Goal: Task Accomplishment & Management: Use online tool/utility

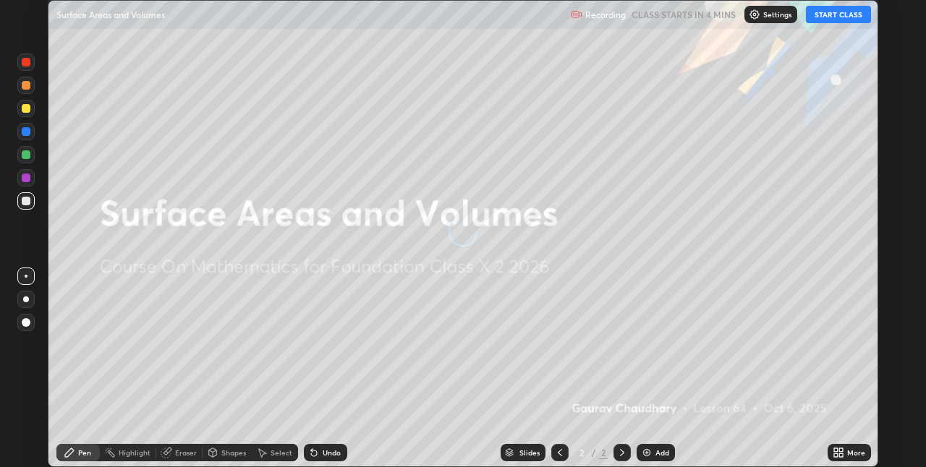
scroll to position [467, 926]
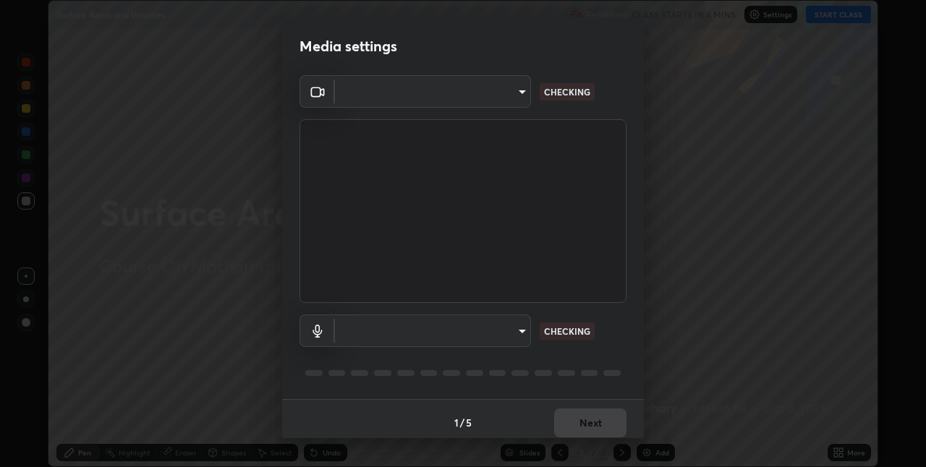
type input "36e128aea5a76c441567214939eeabbf24327133292da18f50fe7275e7648a53"
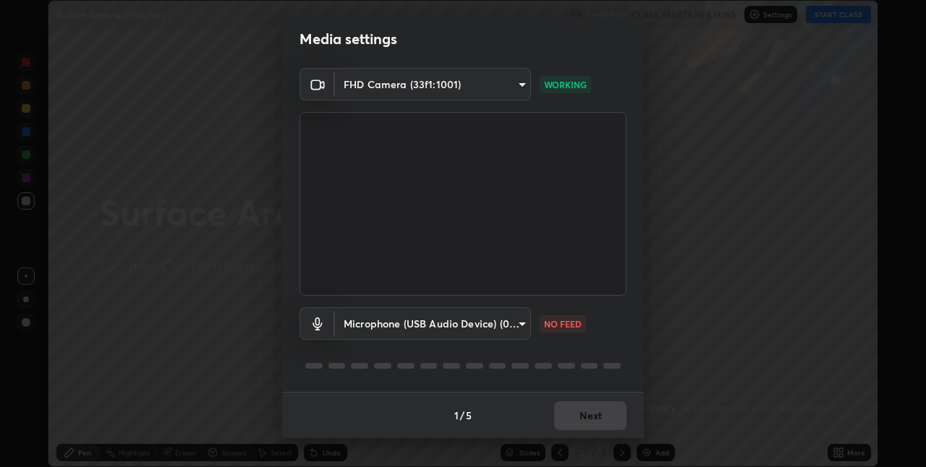
click at [441, 327] on body "Erase all Surface Areas and Volumes Recording CLASS STARTS IN 4 MINS Settings S…" at bounding box center [463, 233] width 926 height 467
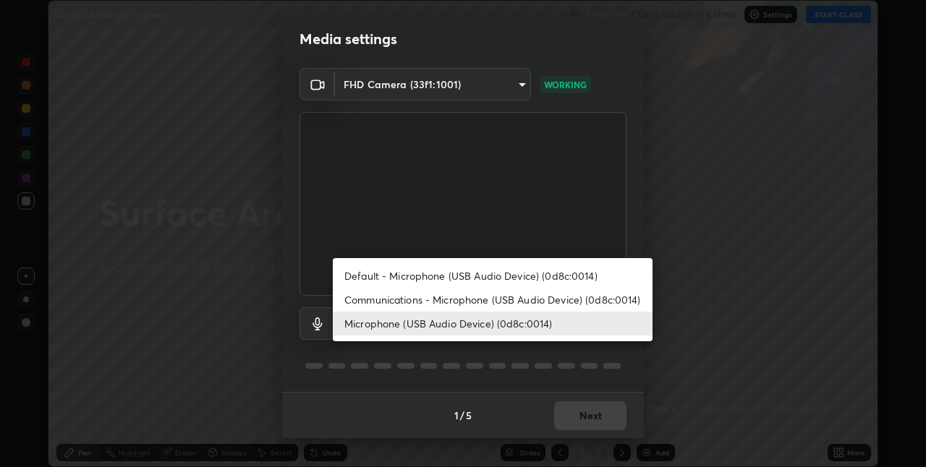
click at [428, 293] on li "Communications - Microphone (USB Audio Device) (0d8c:0014)" at bounding box center [493, 300] width 320 height 24
type input "communications"
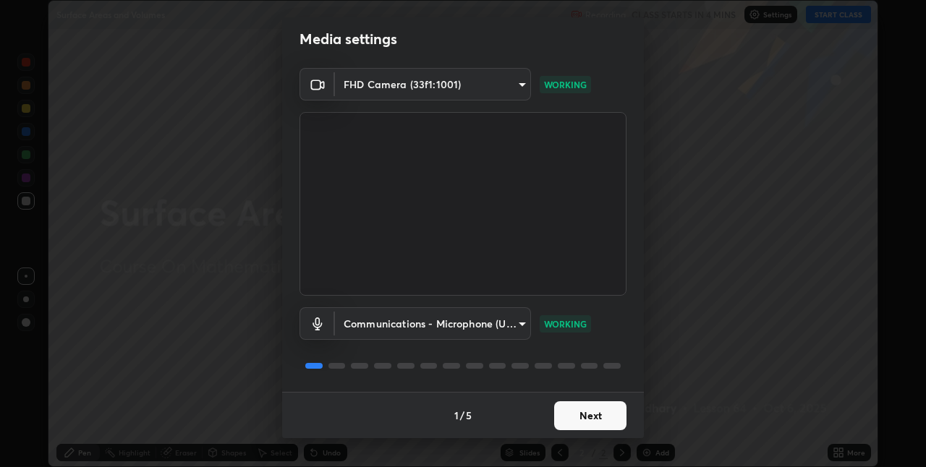
click at [564, 408] on button "Next" at bounding box center [590, 416] width 72 height 29
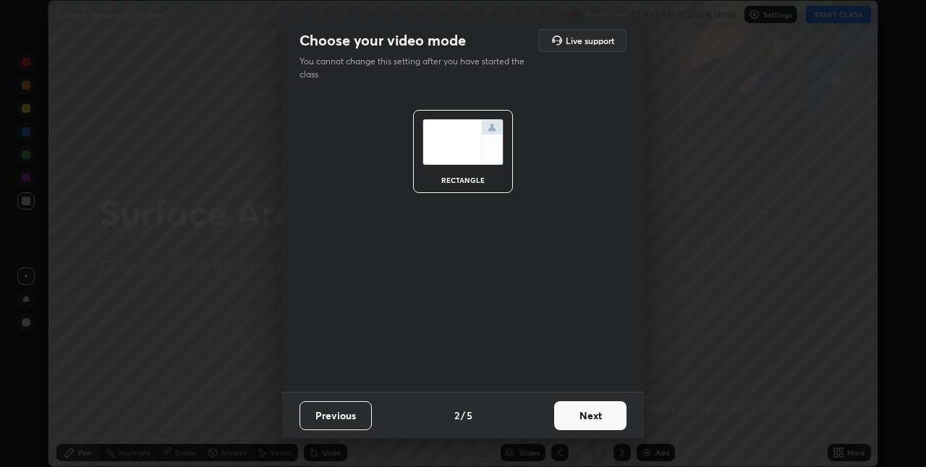
scroll to position [0, 0]
click at [575, 422] on button "Next" at bounding box center [590, 416] width 72 height 29
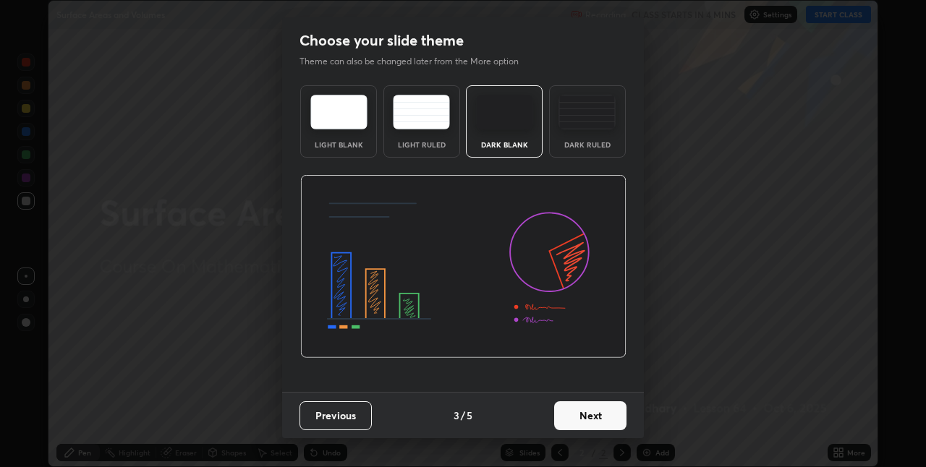
click at [581, 420] on button "Next" at bounding box center [590, 416] width 72 height 29
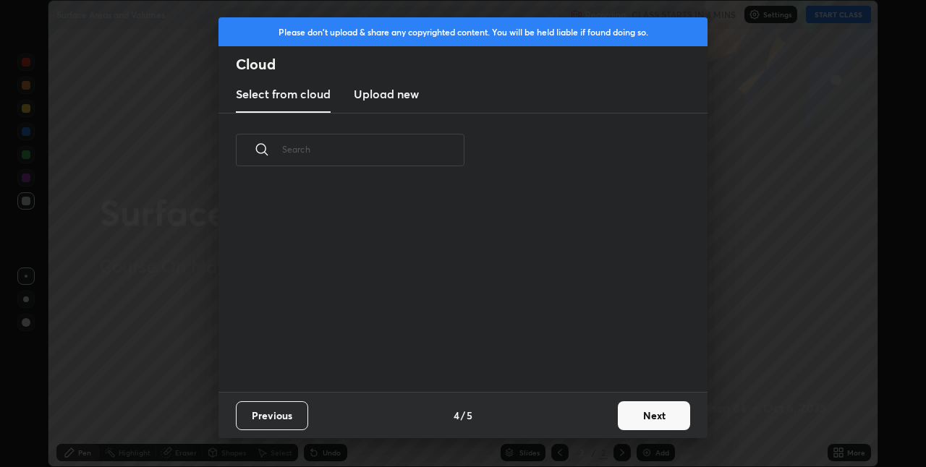
click at [590, 419] on div "Previous 4 / 5 Next" at bounding box center [463, 415] width 489 height 46
click at [635, 420] on button "Next" at bounding box center [654, 416] width 72 height 29
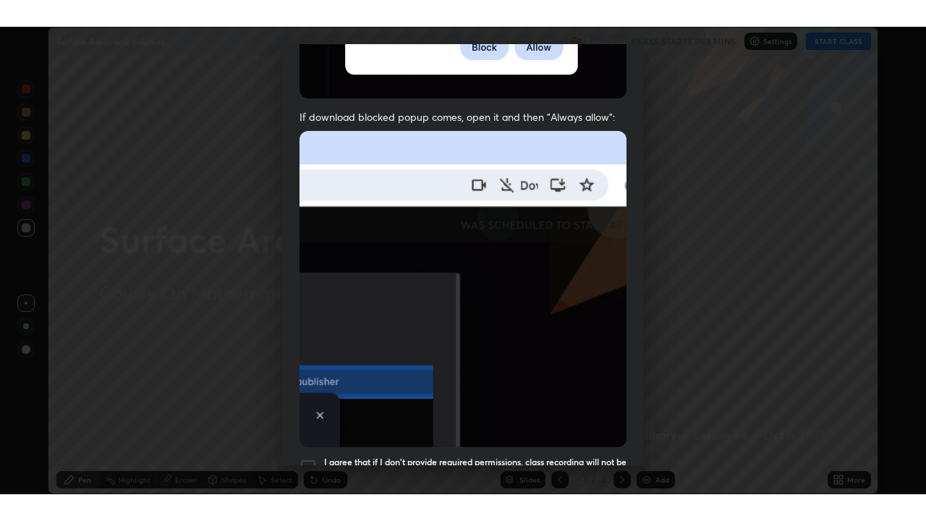
scroll to position [302, 0]
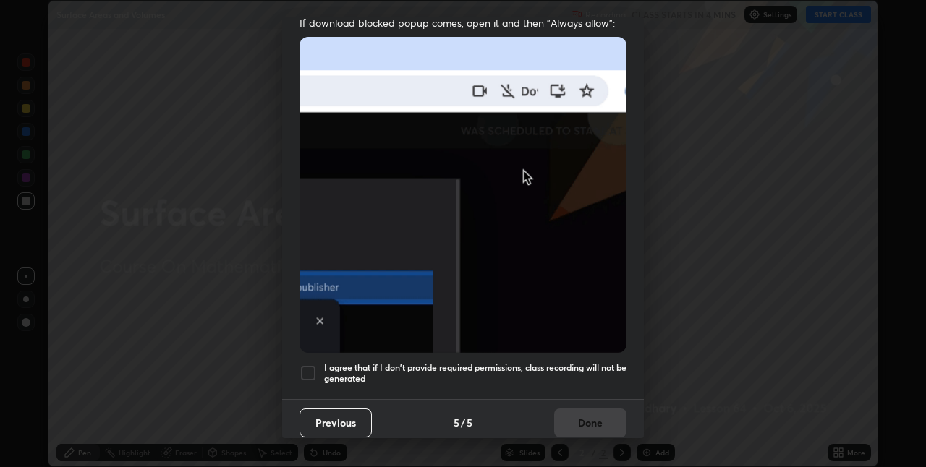
click at [302, 369] on div at bounding box center [308, 373] width 17 height 17
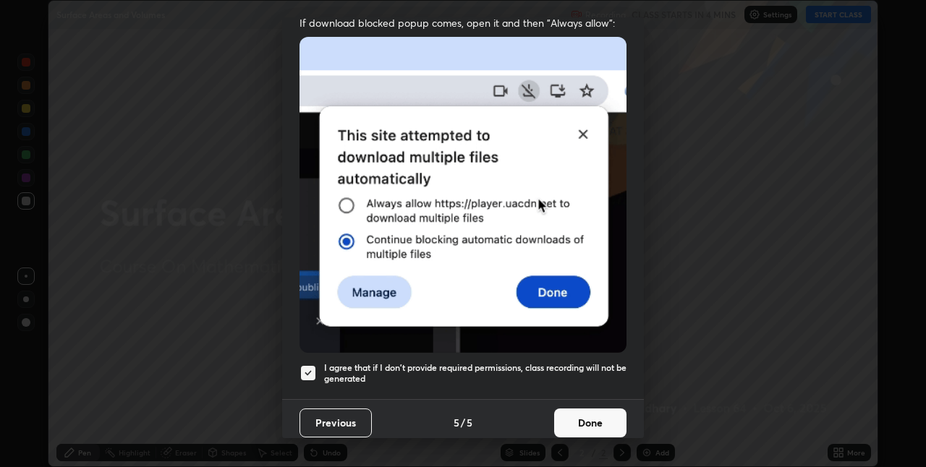
click at [585, 427] on button "Done" at bounding box center [590, 423] width 72 height 29
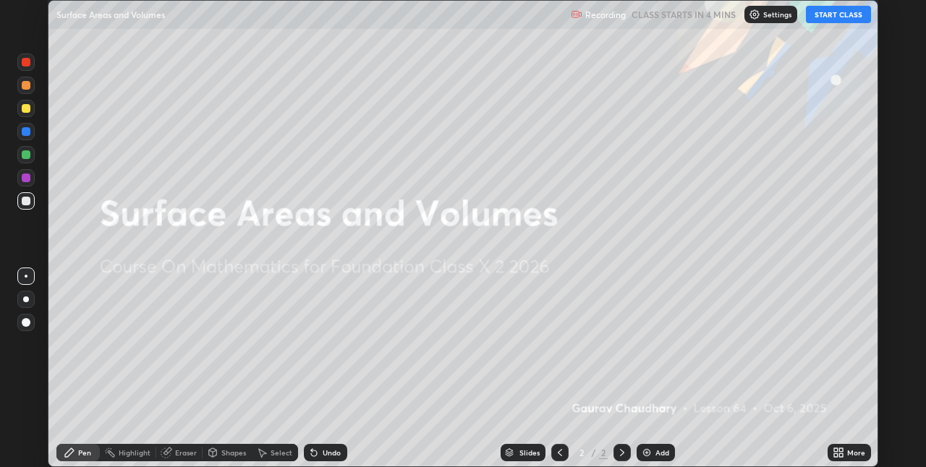
click at [829, 14] on button "START CLASS" at bounding box center [838, 14] width 65 height 17
click at [842, 456] on icon at bounding box center [841, 456] width 4 height 4
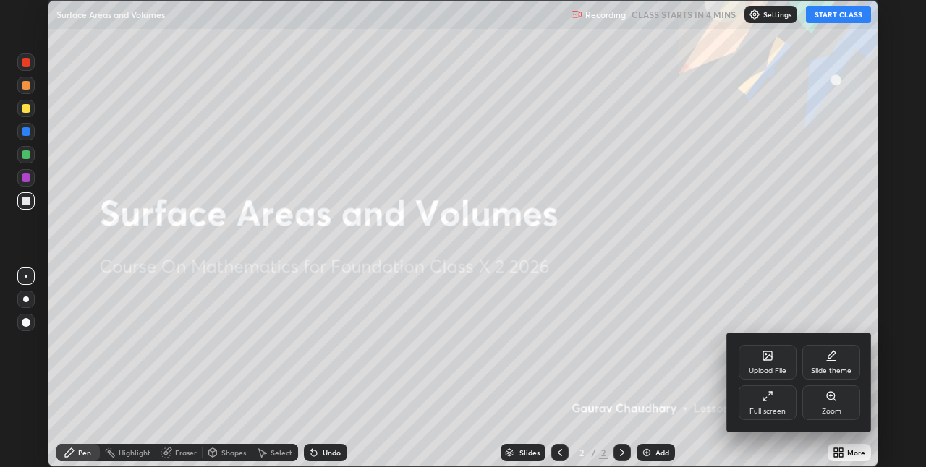
click at [770, 397] on icon at bounding box center [768, 397] width 12 height 12
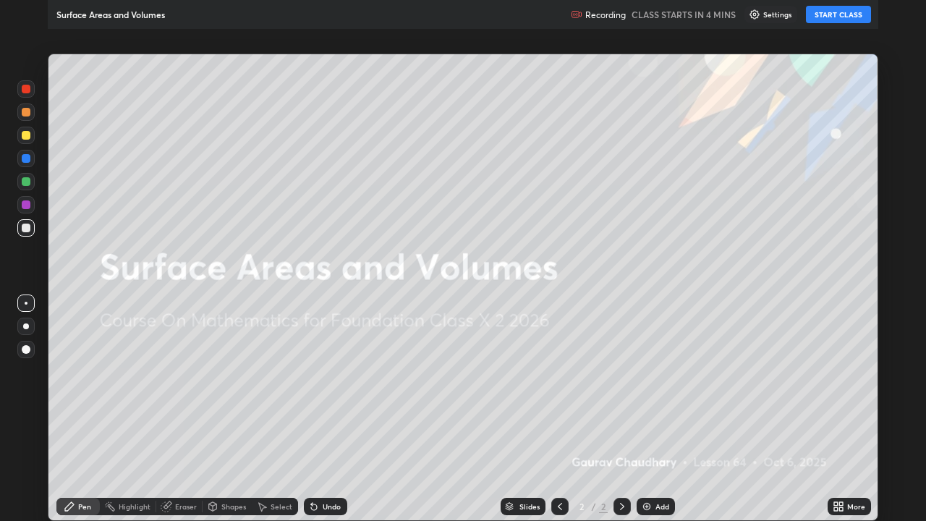
scroll to position [521, 926]
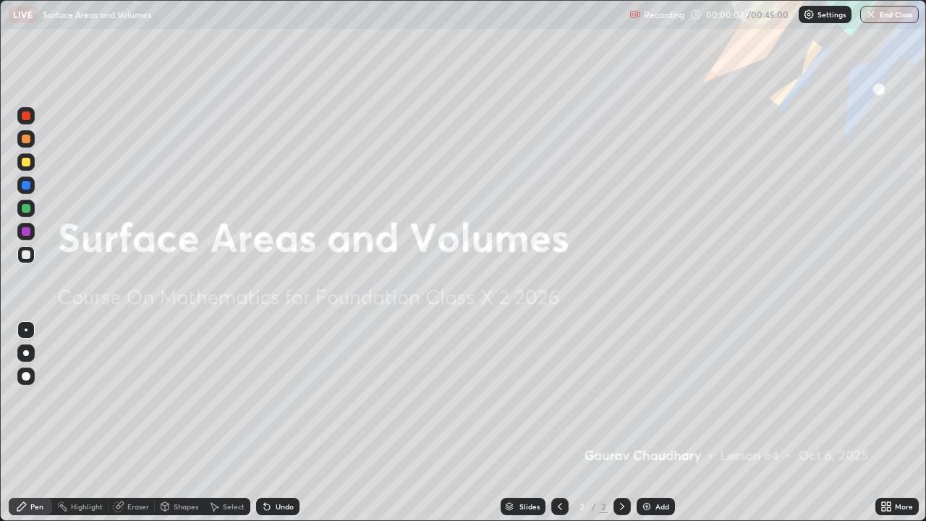
click at [516, 467] on div "Slides" at bounding box center [523, 506] width 45 height 17
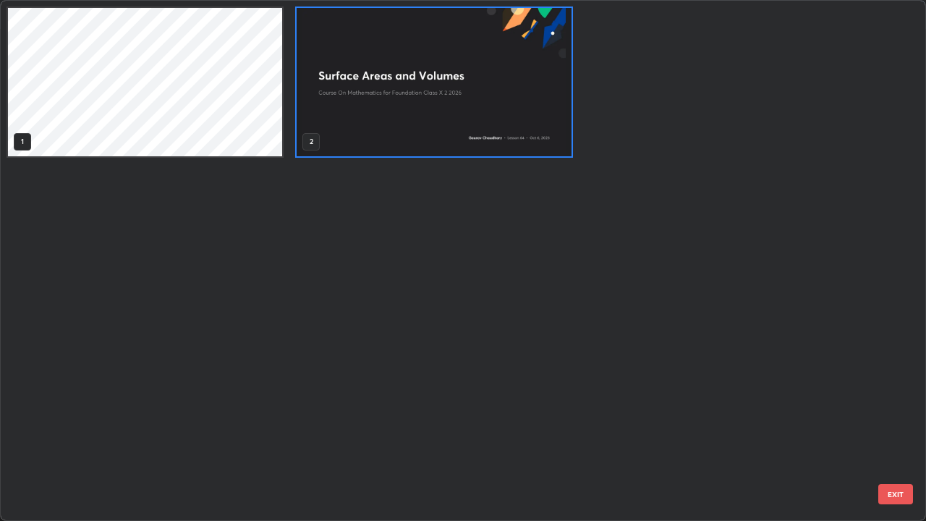
scroll to position [515, 918]
click at [379, 126] on img "grid" at bounding box center [434, 82] width 274 height 148
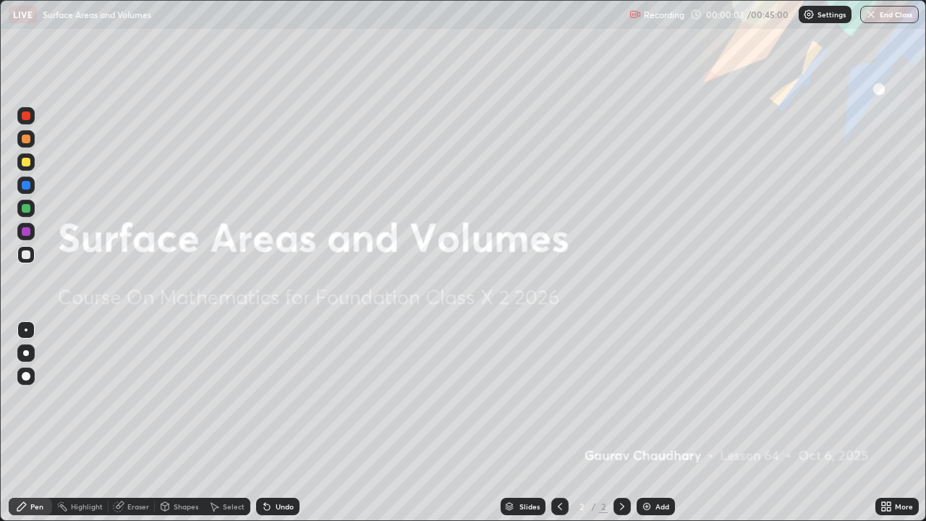
click at [381, 127] on img "grid" at bounding box center [434, 82] width 274 height 148
click at [899, 467] on div "More" at bounding box center [904, 506] width 18 height 7
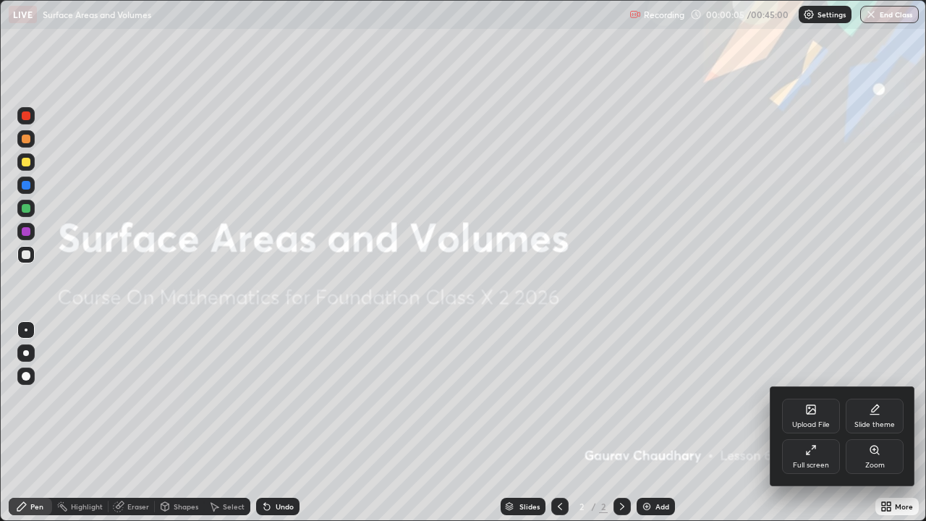
click at [812, 415] on div "Upload File" at bounding box center [811, 416] width 58 height 35
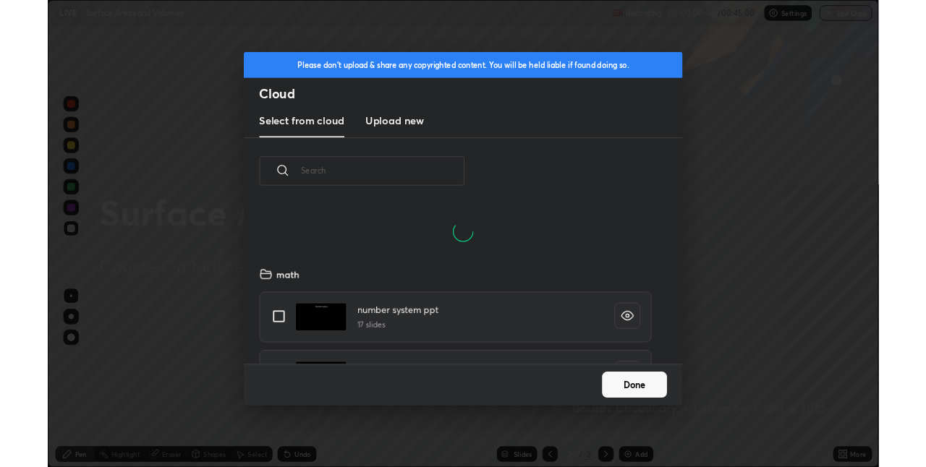
scroll to position [178, 465]
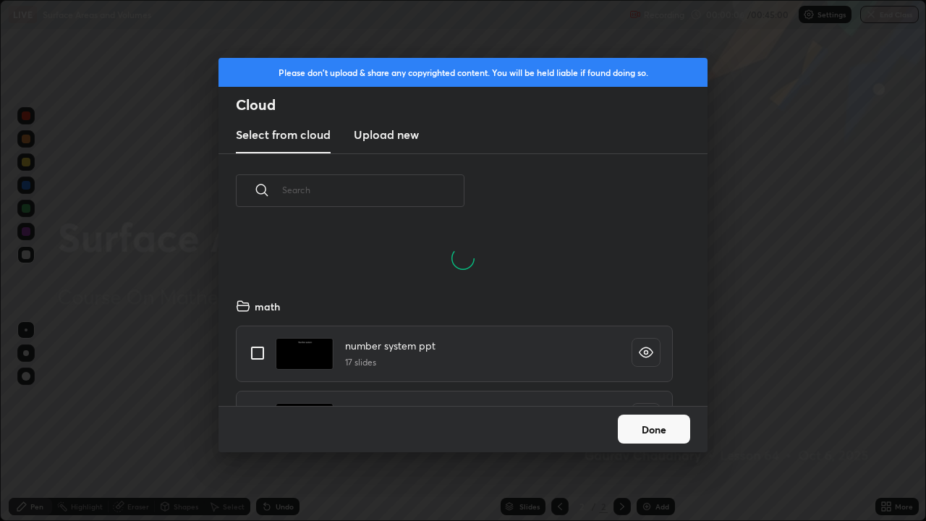
click at [400, 140] on h3 "Upload new" at bounding box center [386, 134] width 65 height 17
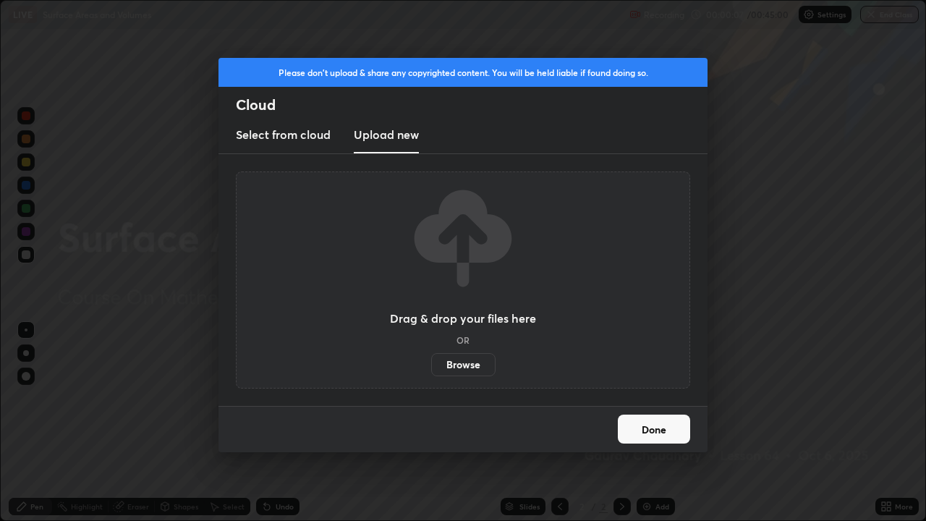
click at [446, 370] on label "Browse" at bounding box center [463, 364] width 64 height 23
click at [431, 370] on input "Browse" at bounding box center [431, 364] width 0 height 23
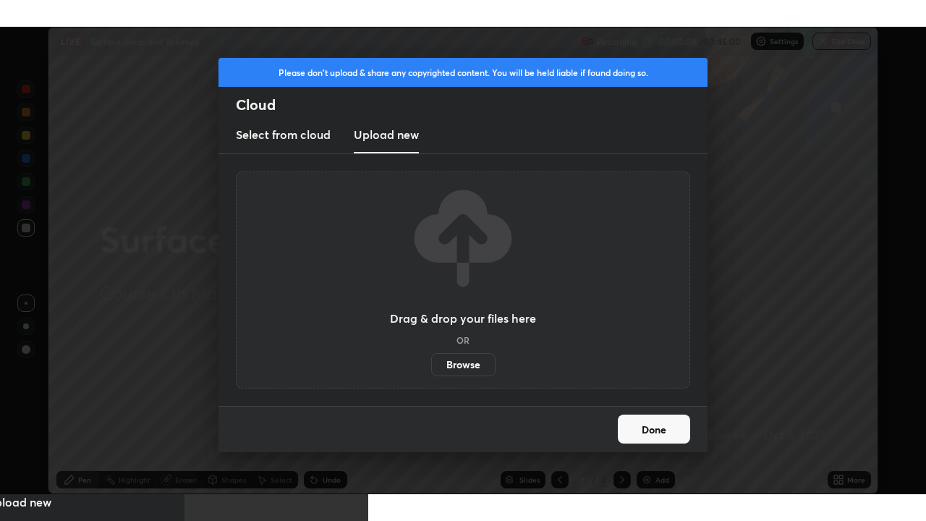
scroll to position [71891, 71433]
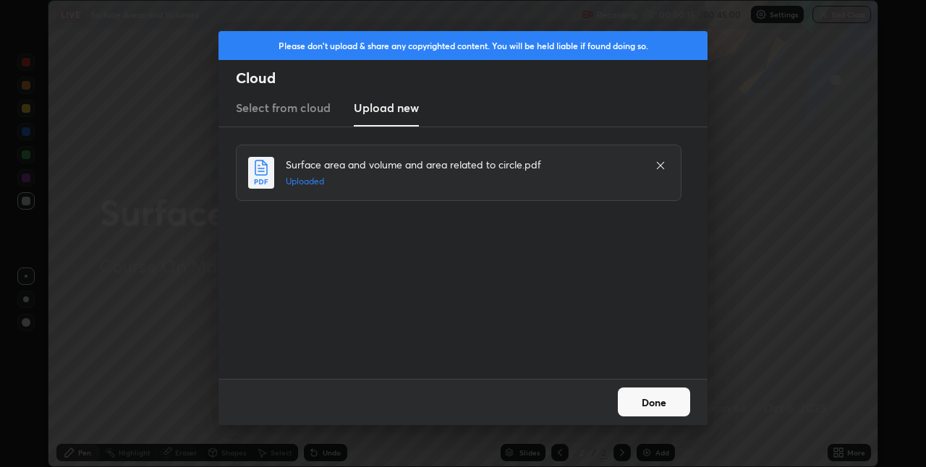
click at [658, 402] on button "Done" at bounding box center [654, 402] width 72 height 29
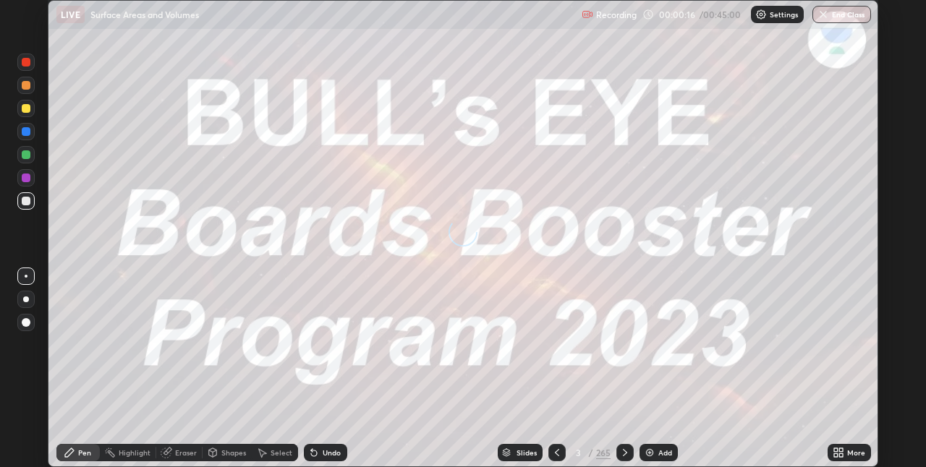
click at [836, 450] on icon at bounding box center [836, 451] width 4 height 4
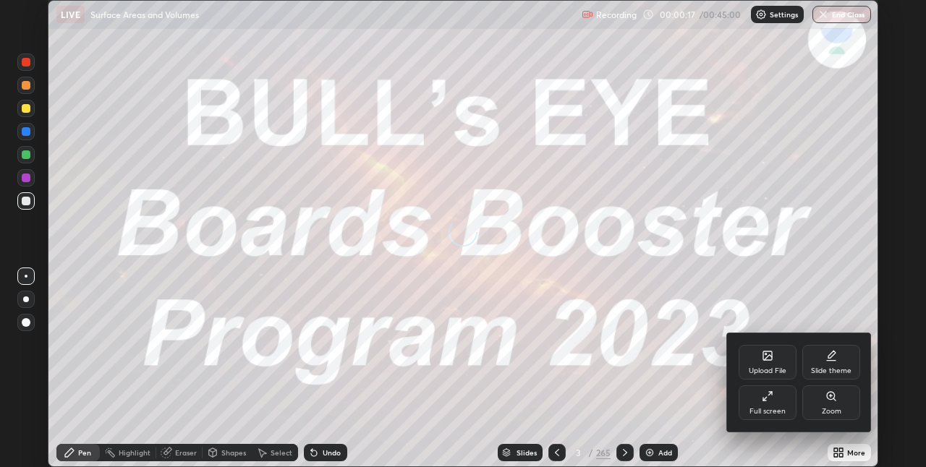
click at [784, 406] on div "Full screen" at bounding box center [768, 403] width 58 height 35
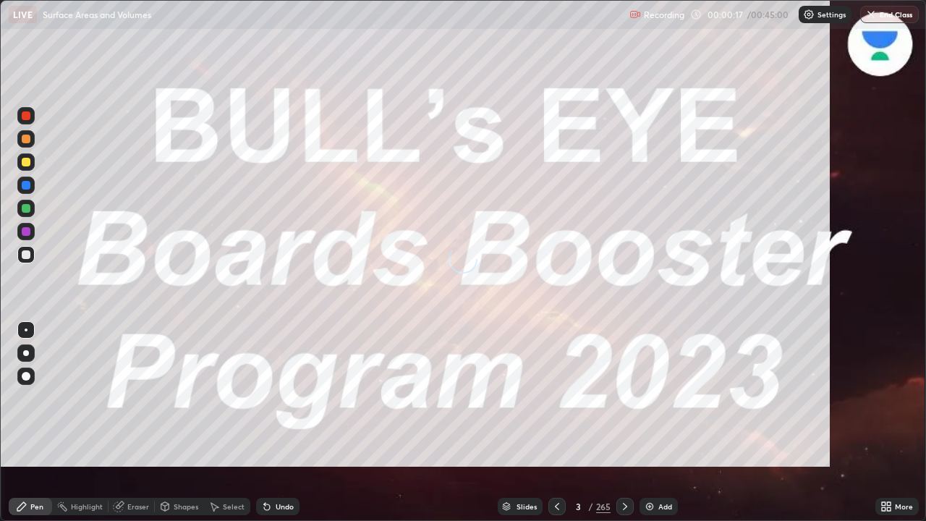
scroll to position [521, 926]
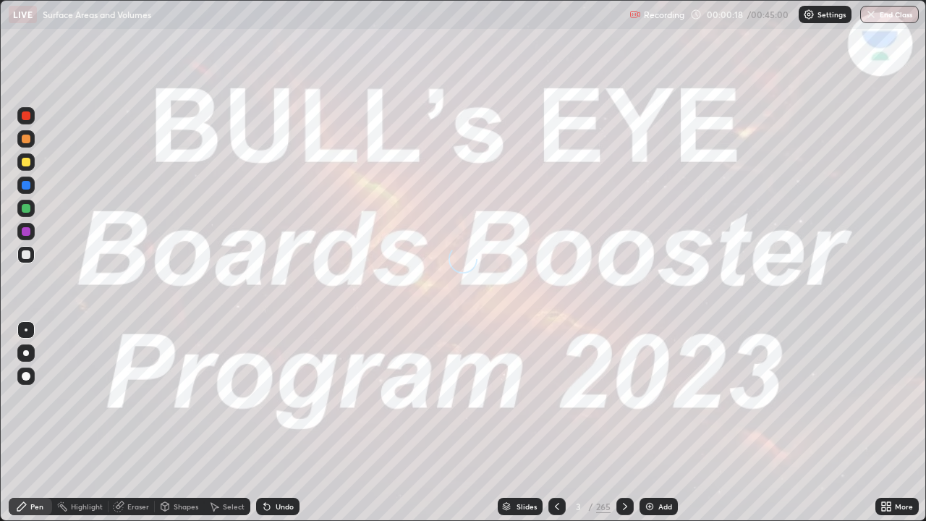
click at [525, 467] on div "Slides" at bounding box center [527, 506] width 20 height 7
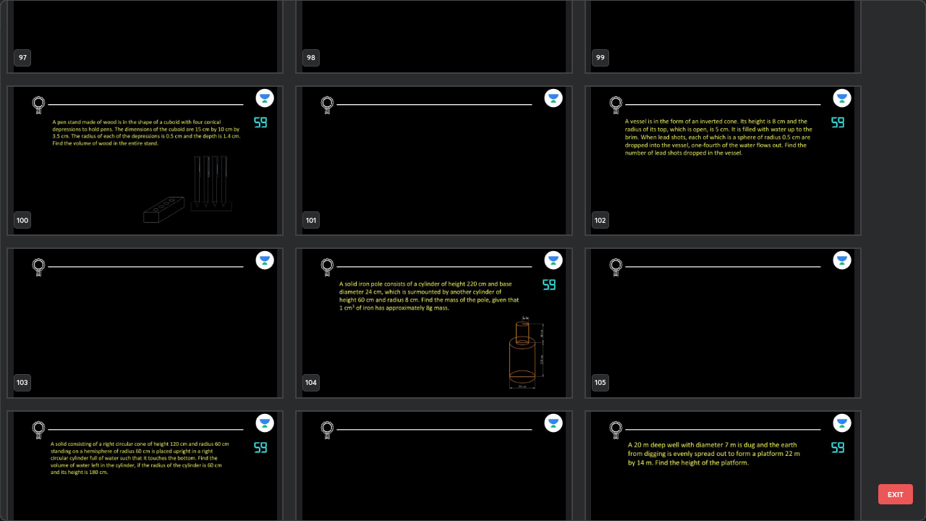
scroll to position [5285, 0]
click at [329, 328] on img "grid" at bounding box center [434, 323] width 274 height 148
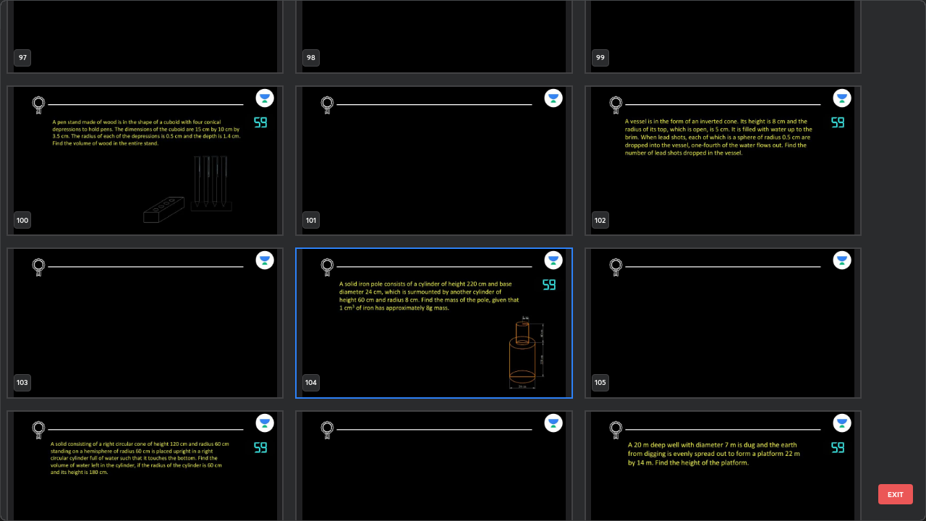
click at [323, 328] on img "grid" at bounding box center [434, 323] width 274 height 148
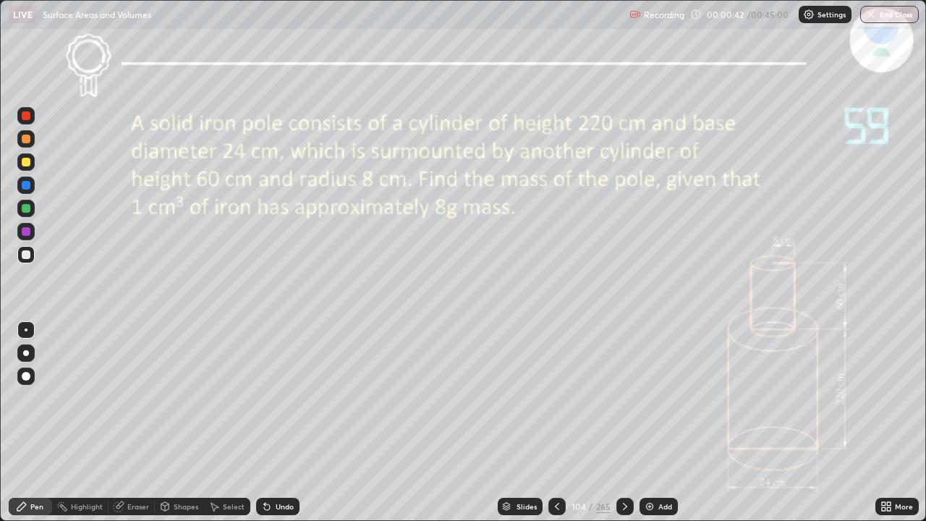
click at [519, 467] on div "Slides" at bounding box center [527, 506] width 20 height 7
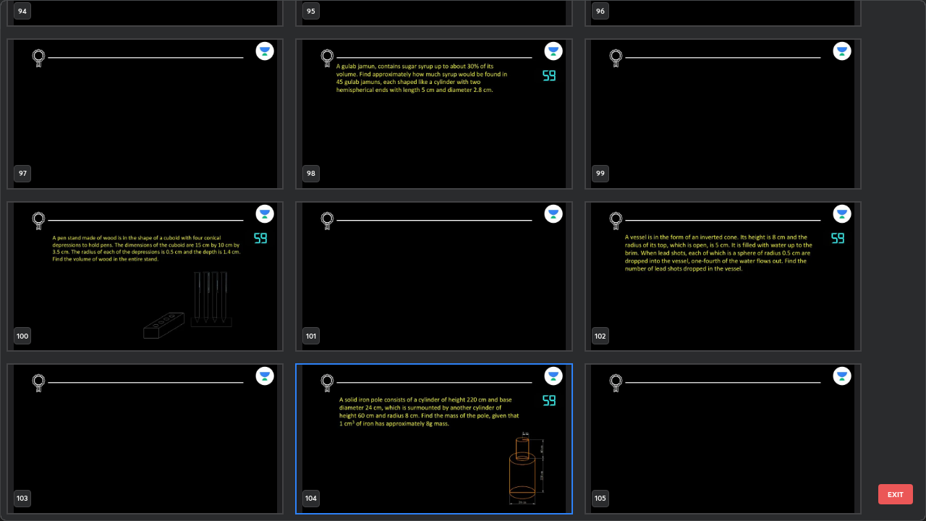
scroll to position [515, 918]
click at [174, 262] on img "grid" at bounding box center [145, 277] width 274 height 148
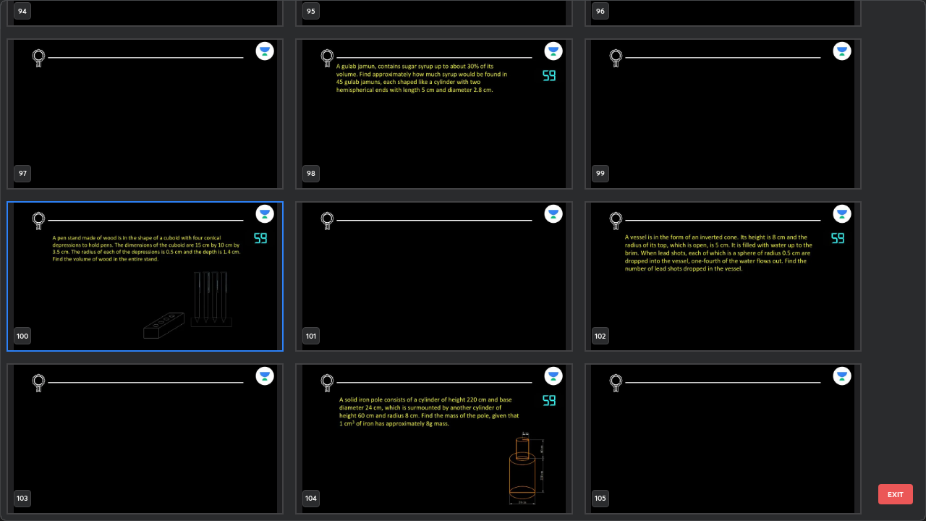
click at [174, 262] on img "grid" at bounding box center [145, 277] width 274 height 148
click at [180, 258] on img "grid" at bounding box center [145, 277] width 274 height 148
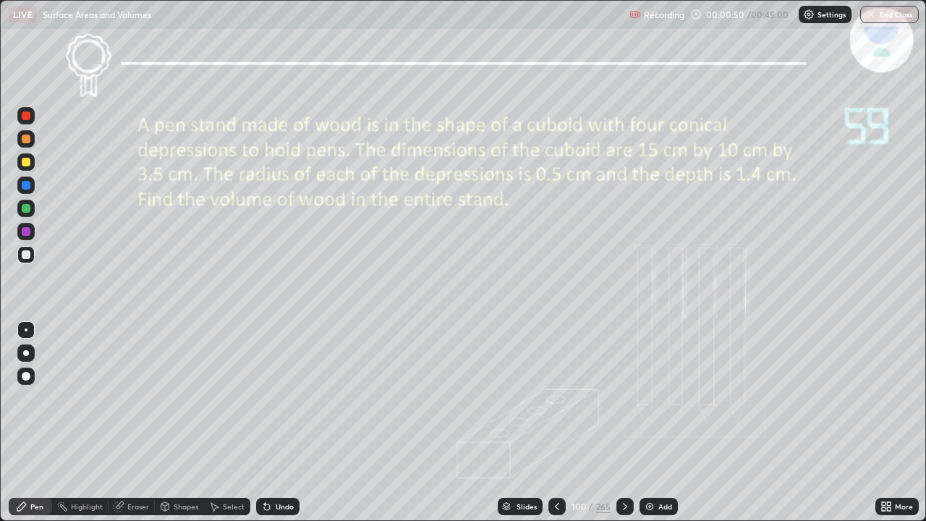
click at [624, 467] on icon at bounding box center [625, 507] width 12 height 12
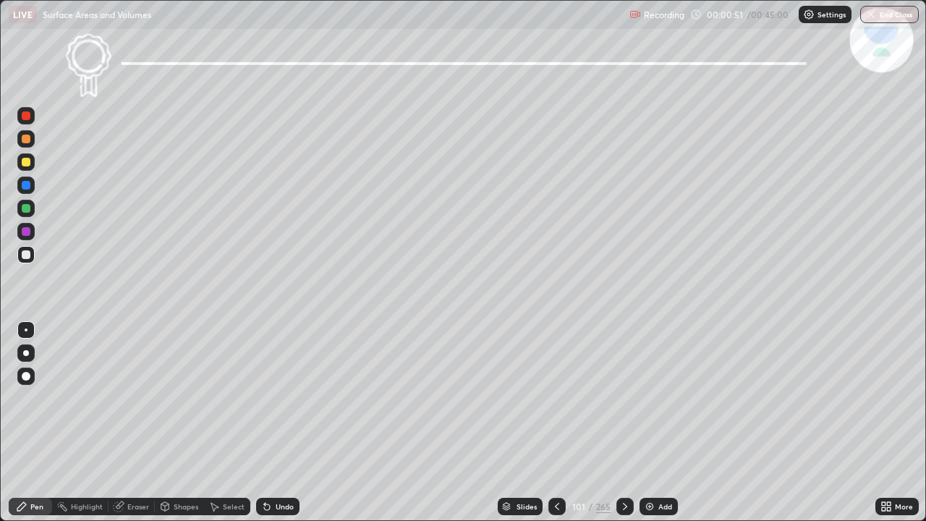
click at [630, 467] on div at bounding box center [624, 506] width 17 height 17
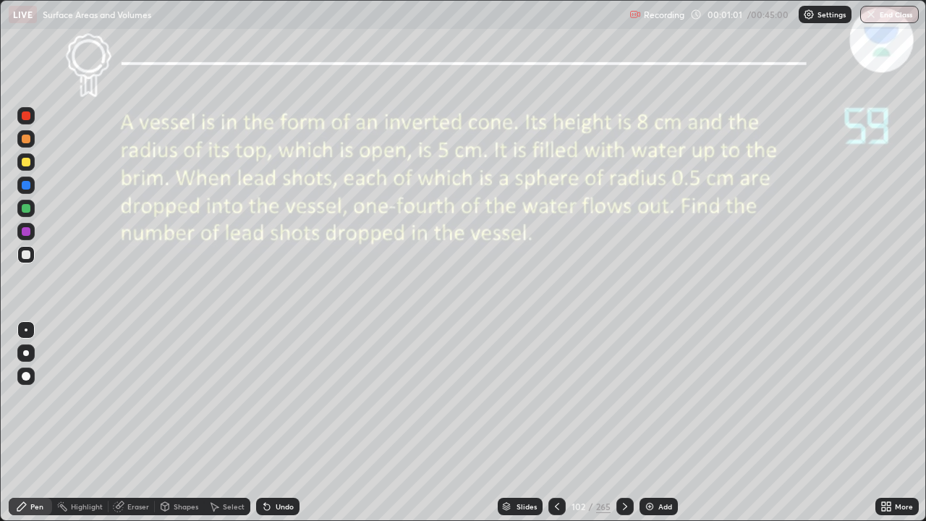
click at [623, 467] on icon at bounding box center [625, 507] width 12 height 12
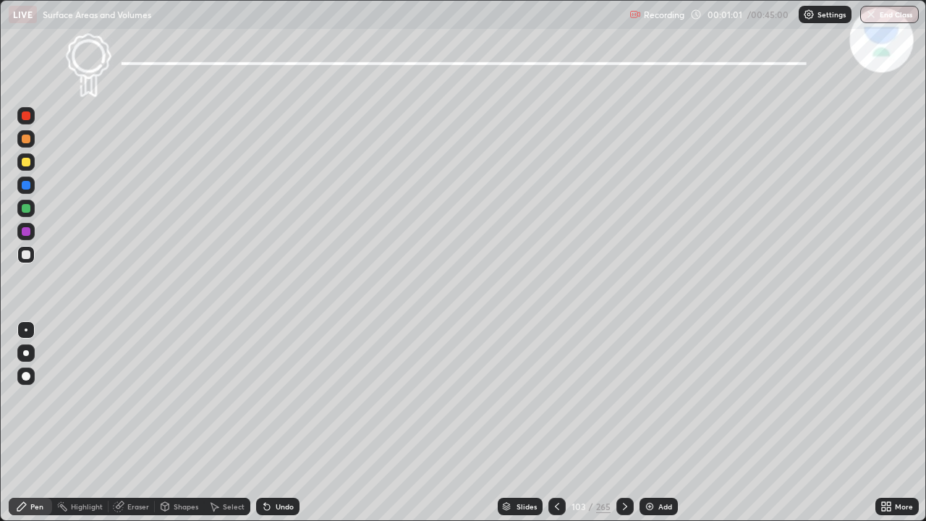
click at [622, 467] on icon at bounding box center [625, 507] width 12 height 12
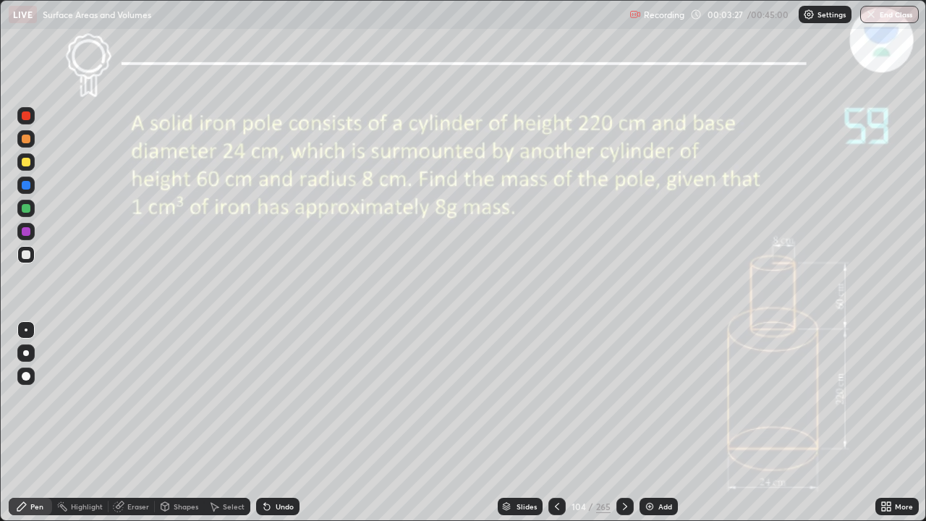
click at [287, 467] on div "Undo" at bounding box center [285, 506] width 18 height 7
click at [512, 467] on div "Slides" at bounding box center [520, 506] width 45 height 17
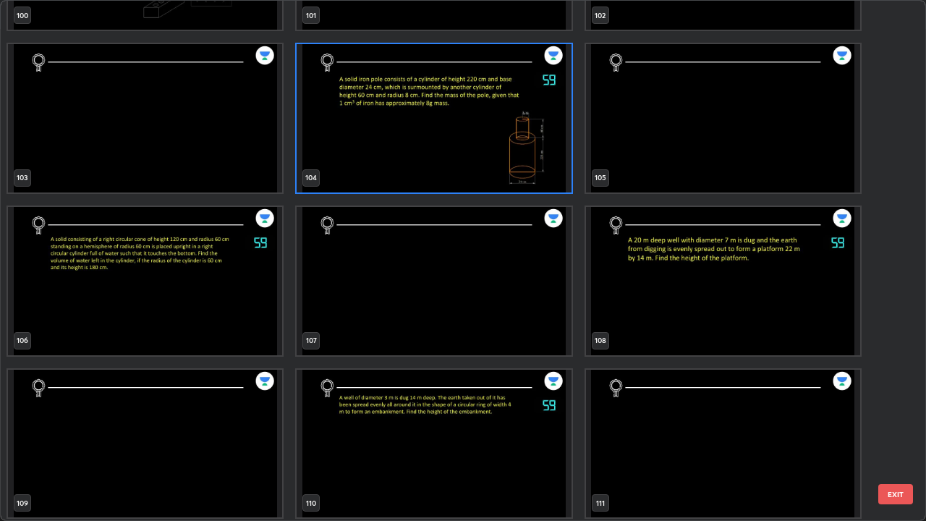
scroll to position [5472, 0]
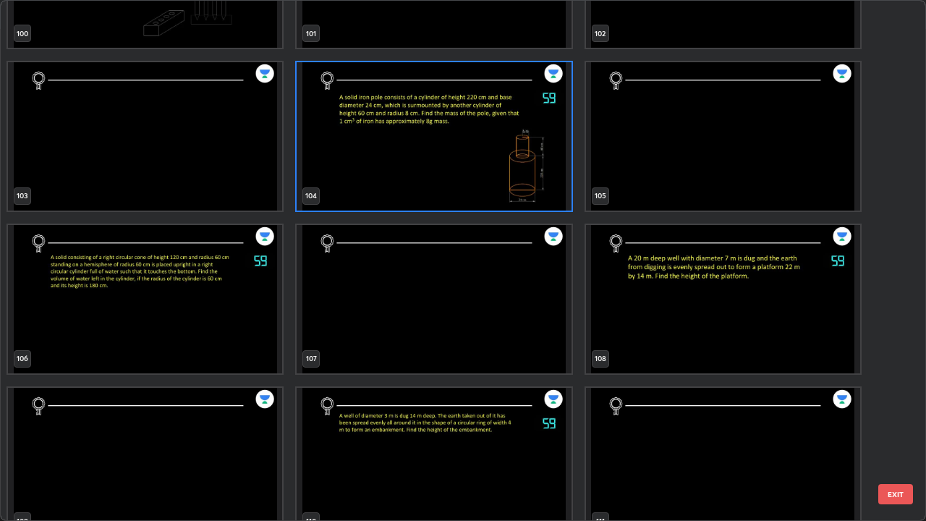
click at [107, 310] on img "grid" at bounding box center [145, 299] width 274 height 148
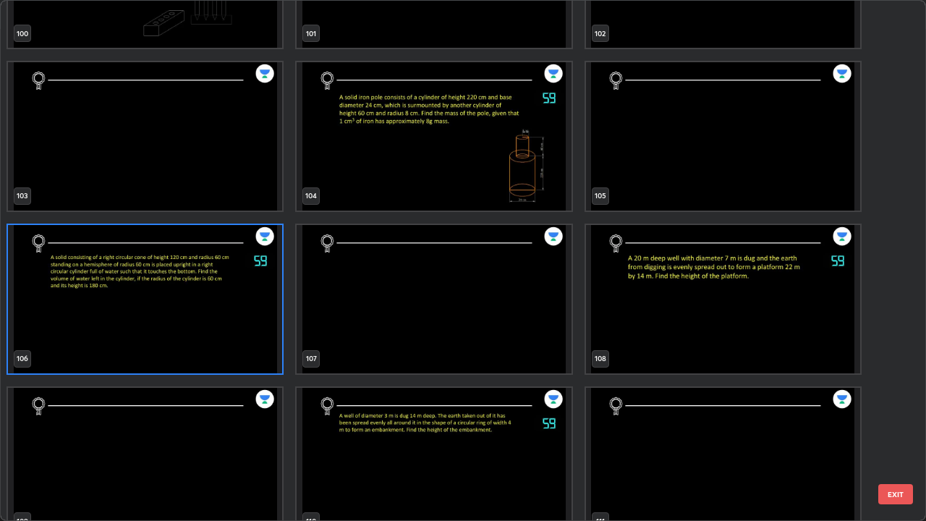
click at [104, 308] on img "grid" at bounding box center [145, 299] width 274 height 148
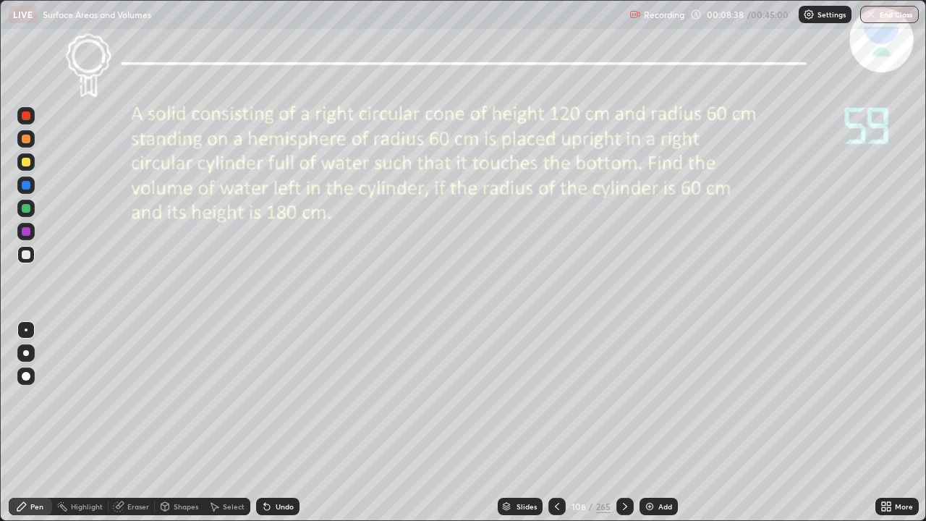
click at [281, 467] on div "Undo" at bounding box center [285, 506] width 18 height 7
click at [284, 467] on div "Undo" at bounding box center [277, 506] width 43 height 17
click at [282, 467] on div "Undo" at bounding box center [277, 506] width 43 height 17
click at [276, 467] on div "Undo" at bounding box center [285, 506] width 18 height 7
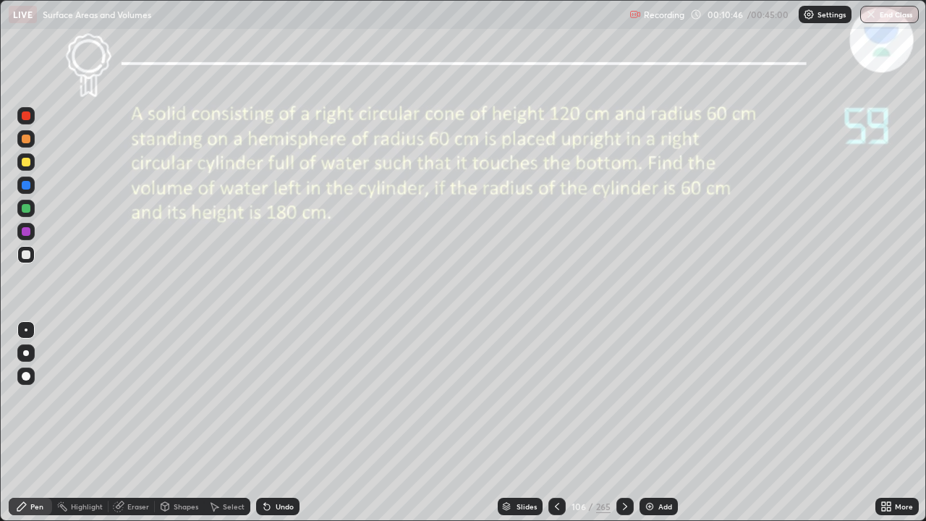
click at [279, 467] on div "Undo" at bounding box center [285, 506] width 18 height 7
click at [271, 467] on div "Undo" at bounding box center [277, 506] width 43 height 17
click at [661, 467] on div "Add" at bounding box center [665, 506] width 14 height 7
click at [556, 467] on icon at bounding box center [557, 507] width 12 height 12
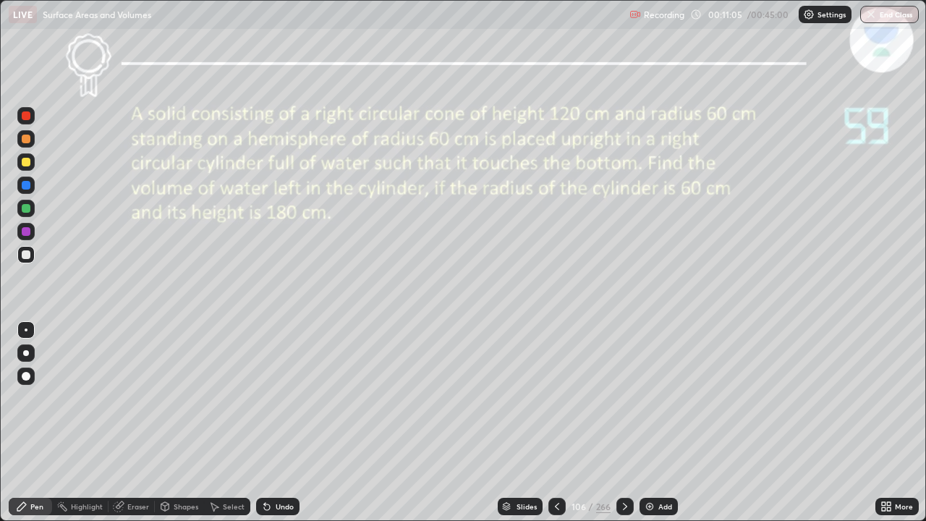
click at [616, 467] on div at bounding box center [624, 506] width 17 height 29
click at [555, 467] on icon at bounding box center [557, 507] width 12 height 12
click at [626, 467] on icon at bounding box center [625, 507] width 12 height 12
click at [556, 467] on icon at bounding box center [557, 507] width 12 height 12
click at [554, 467] on icon at bounding box center [557, 507] width 12 height 12
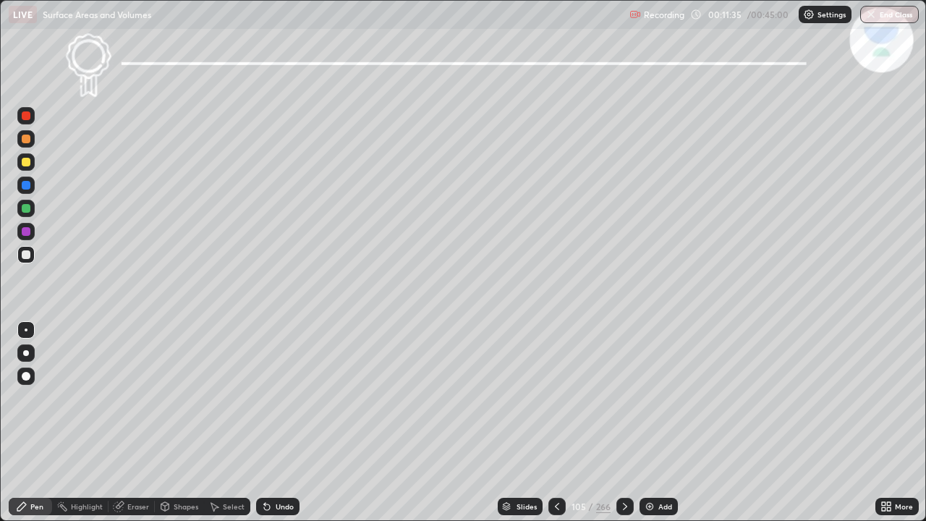
click at [624, 467] on icon at bounding box center [625, 507] width 12 height 12
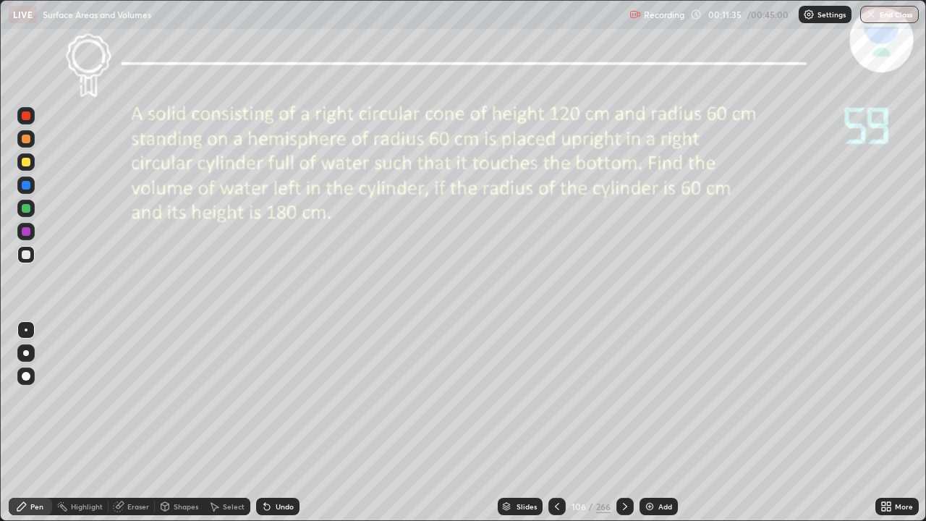
click at [616, 467] on div at bounding box center [624, 506] width 17 height 17
click at [554, 467] on icon at bounding box center [557, 507] width 12 height 12
click at [617, 467] on div at bounding box center [624, 506] width 17 height 29
click at [518, 467] on div "Slides" at bounding box center [520, 506] width 45 height 17
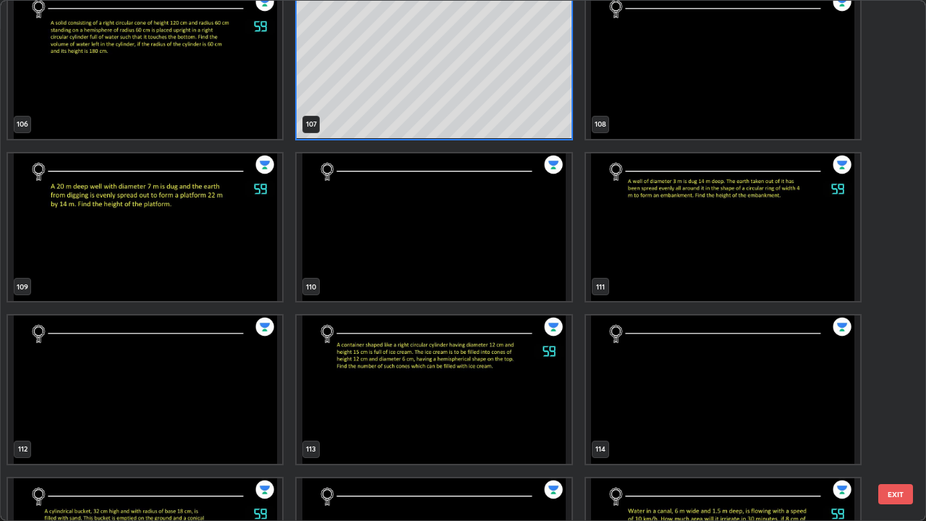
scroll to position [5719, 0]
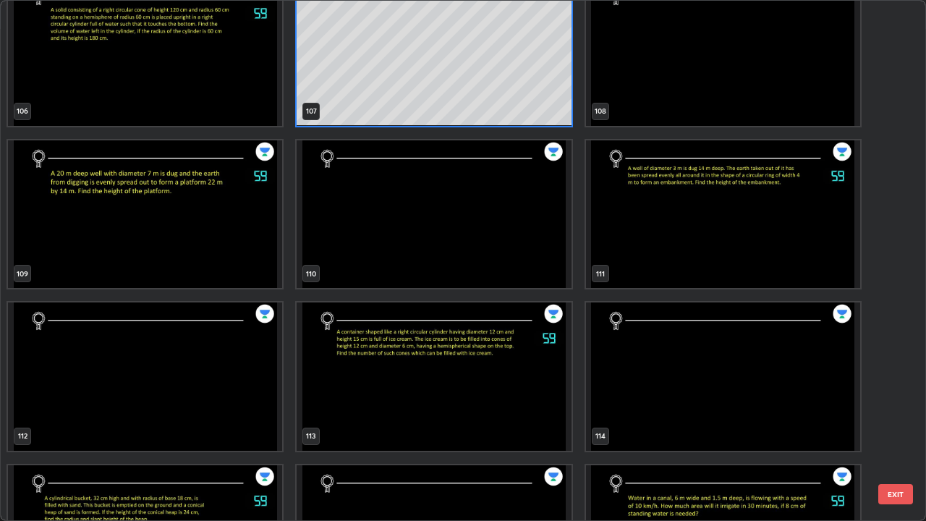
click at [82, 234] on img "grid" at bounding box center [145, 214] width 274 height 148
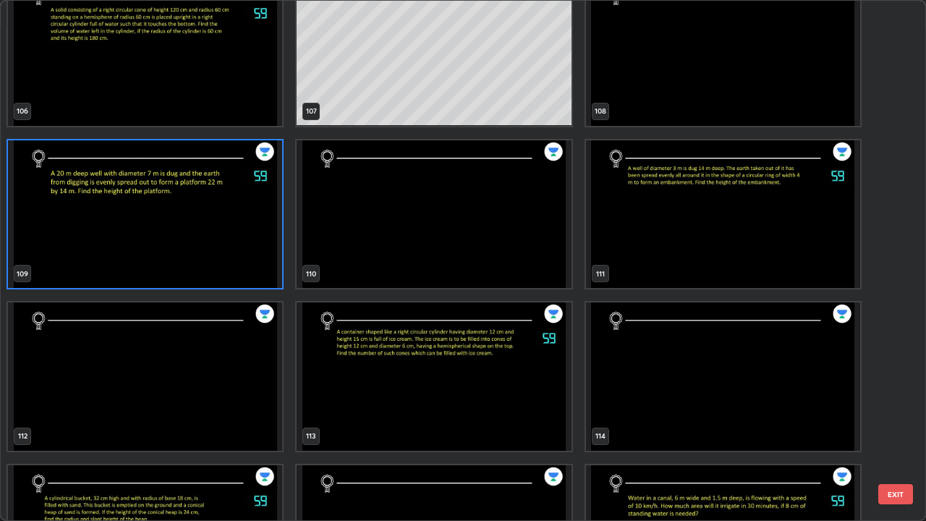
click at [82, 233] on img "grid" at bounding box center [145, 214] width 274 height 148
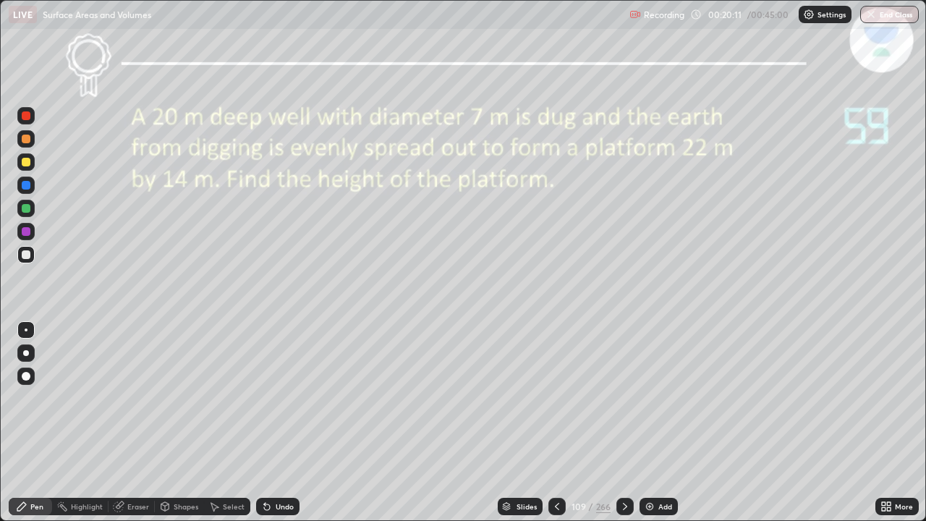
click at [651, 467] on img at bounding box center [650, 507] width 12 height 12
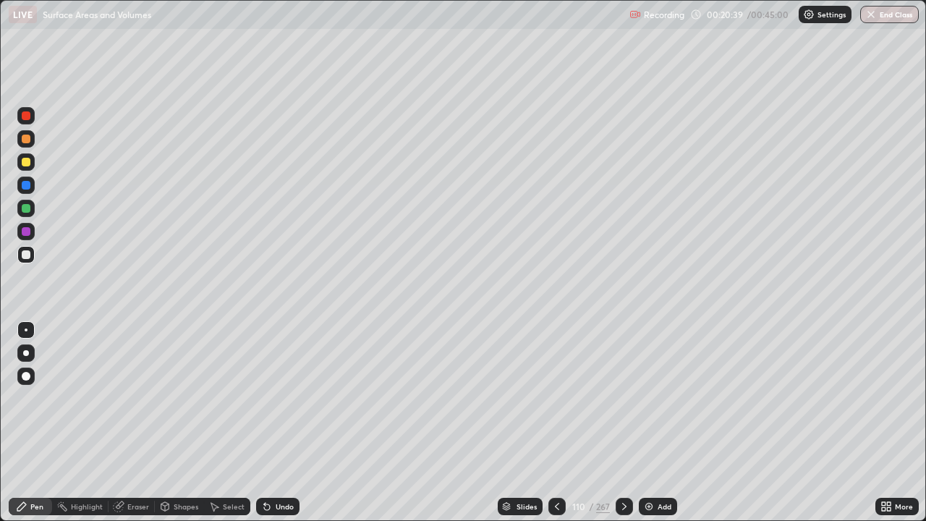
click at [556, 467] on icon at bounding box center [557, 507] width 12 height 12
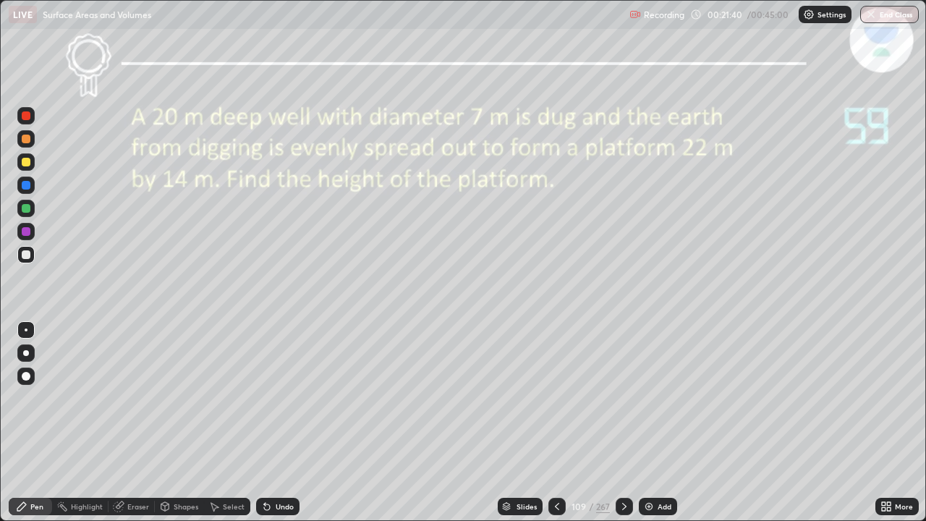
click at [525, 467] on div "Slides" at bounding box center [520, 506] width 45 height 17
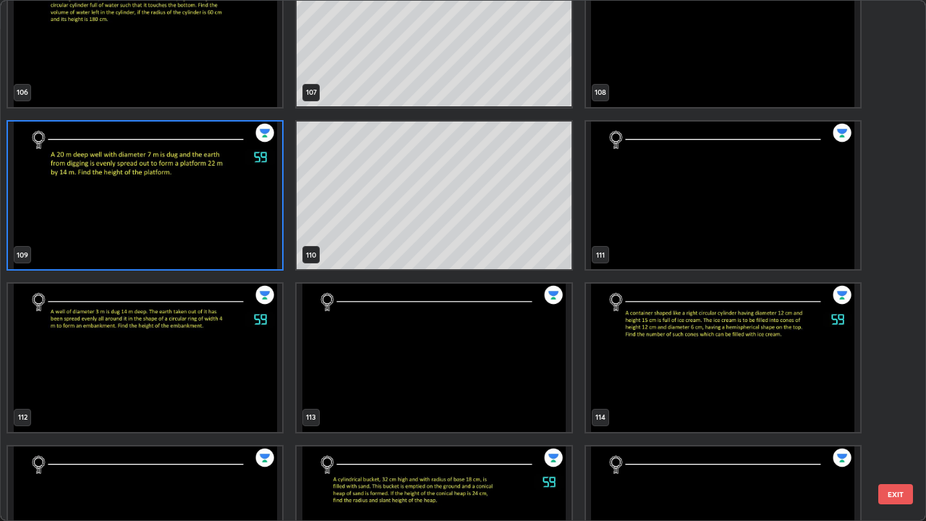
scroll to position [5742, 0]
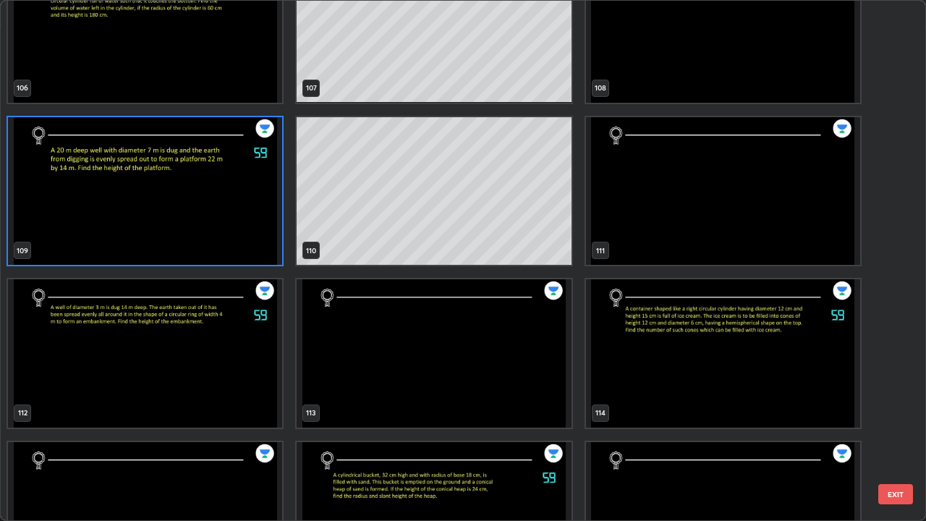
click at [176, 375] on img "grid" at bounding box center [145, 353] width 274 height 148
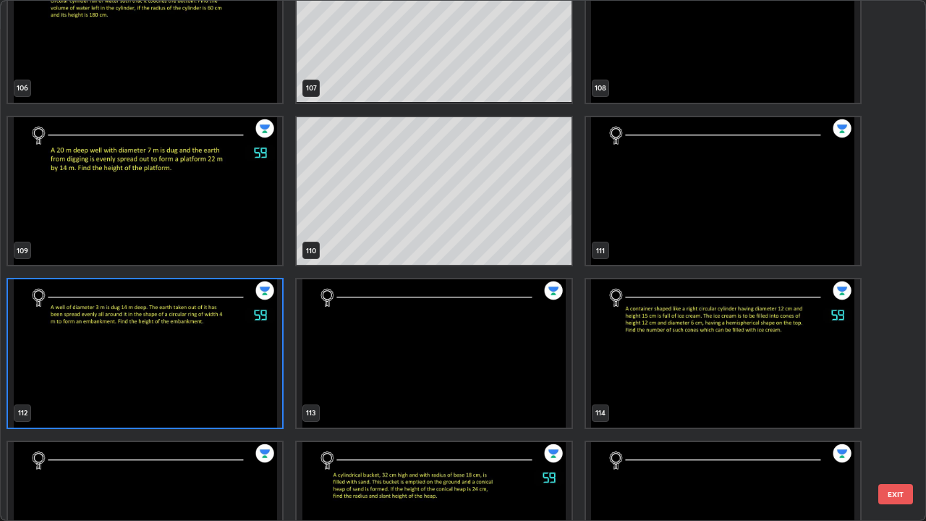
click at [170, 375] on img "grid" at bounding box center [145, 353] width 274 height 148
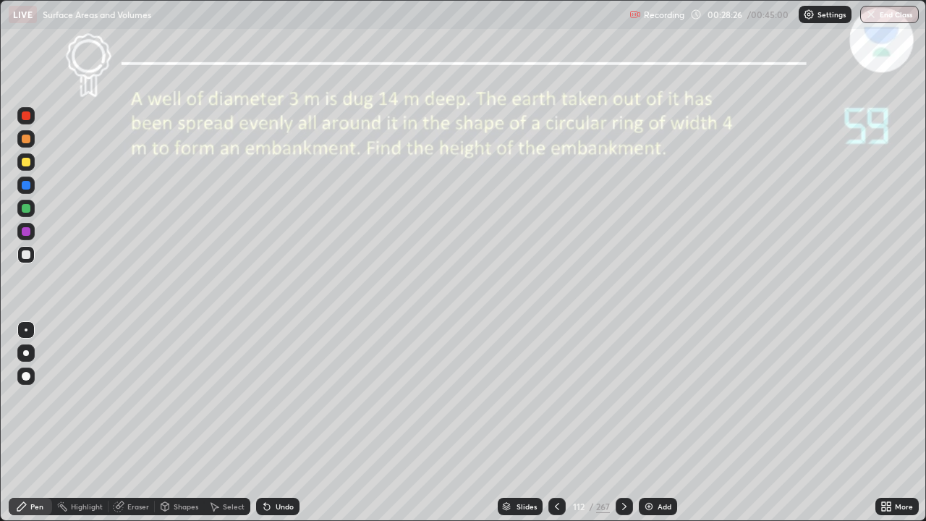
click at [658, 467] on div "Add" at bounding box center [665, 506] width 14 height 7
click at [557, 467] on icon at bounding box center [557, 507] width 12 height 12
click at [622, 467] on icon at bounding box center [625, 507] width 12 height 12
click at [555, 467] on icon at bounding box center [557, 506] width 4 height 7
click at [624, 467] on icon at bounding box center [625, 507] width 12 height 12
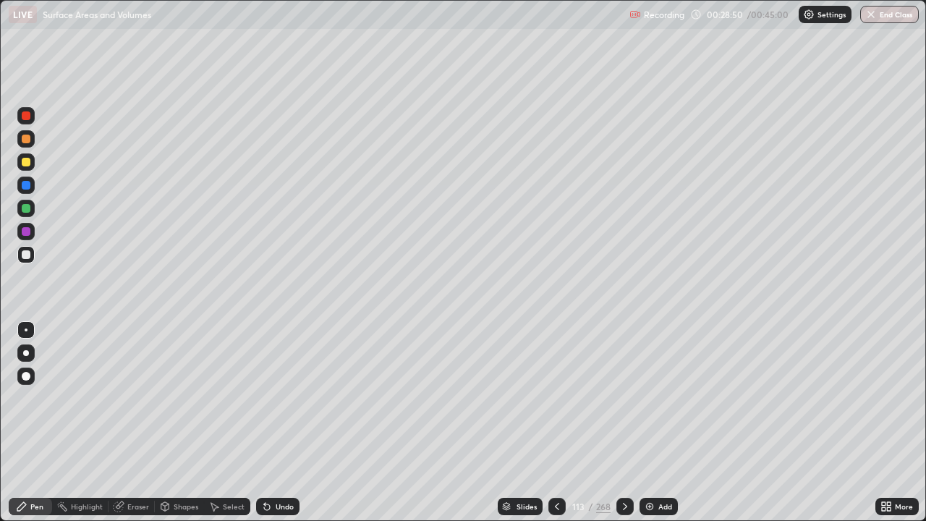
click at [555, 467] on icon at bounding box center [557, 507] width 12 height 12
click at [624, 467] on icon at bounding box center [625, 507] width 12 height 12
click at [556, 467] on icon at bounding box center [557, 507] width 12 height 12
click at [624, 467] on icon at bounding box center [625, 507] width 12 height 12
click at [284, 467] on div "Undo" at bounding box center [277, 506] width 43 height 17
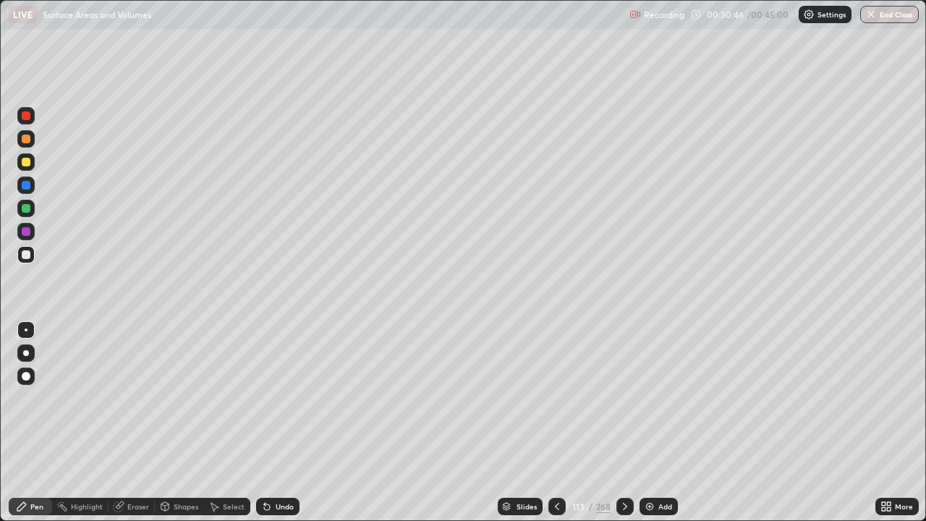
click at [555, 467] on icon at bounding box center [557, 506] width 4 height 7
click at [627, 467] on icon at bounding box center [625, 507] width 12 height 12
click at [624, 467] on icon at bounding box center [625, 507] width 12 height 12
click at [519, 467] on div "Slides" at bounding box center [527, 506] width 20 height 7
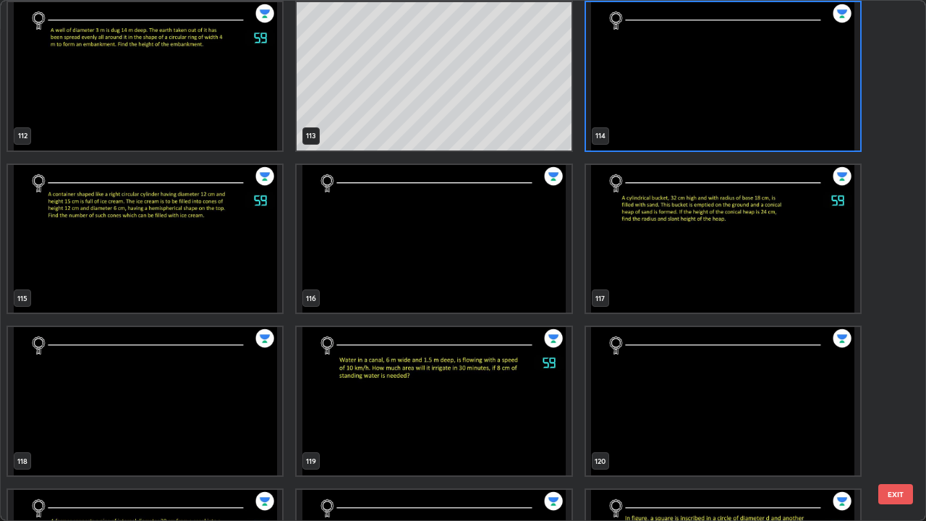
scroll to position [6021, 0]
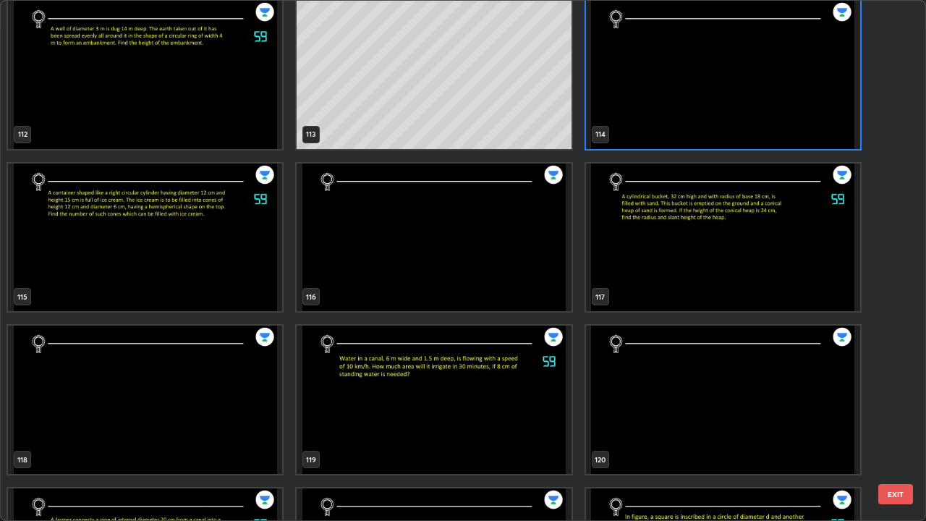
click at [94, 238] on img "grid" at bounding box center [145, 238] width 274 height 148
click at [98, 249] on img "grid" at bounding box center [145, 238] width 274 height 148
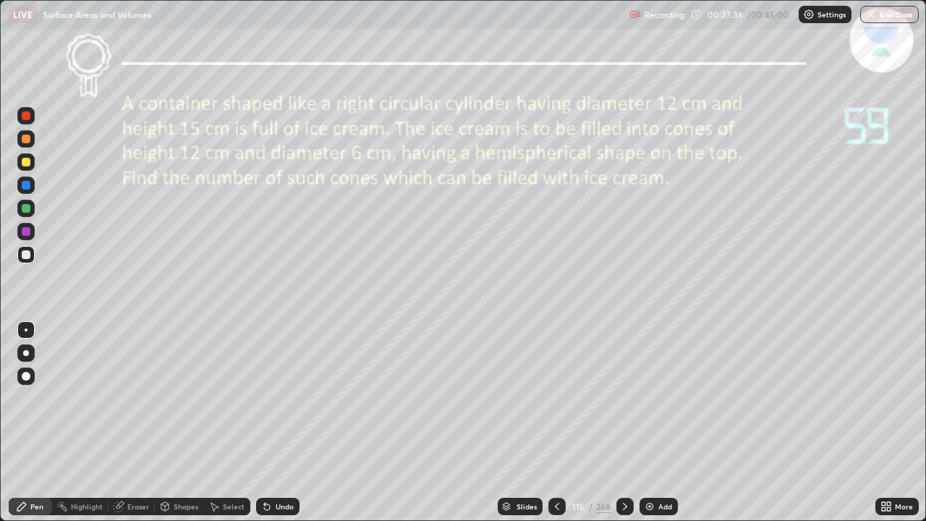
click at [286, 467] on div "Undo" at bounding box center [277, 506] width 43 height 17
click at [659, 467] on div "Add" at bounding box center [665, 506] width 14 height 7
click at [556, 467] on div at bounding box center [556, 506] width 17 height 17
click at [626, 467] on div at bounding box center [624, 506] width 17 height 17
click at [556, 467] on icon at bounding box center [557, 507] width 12 height 12
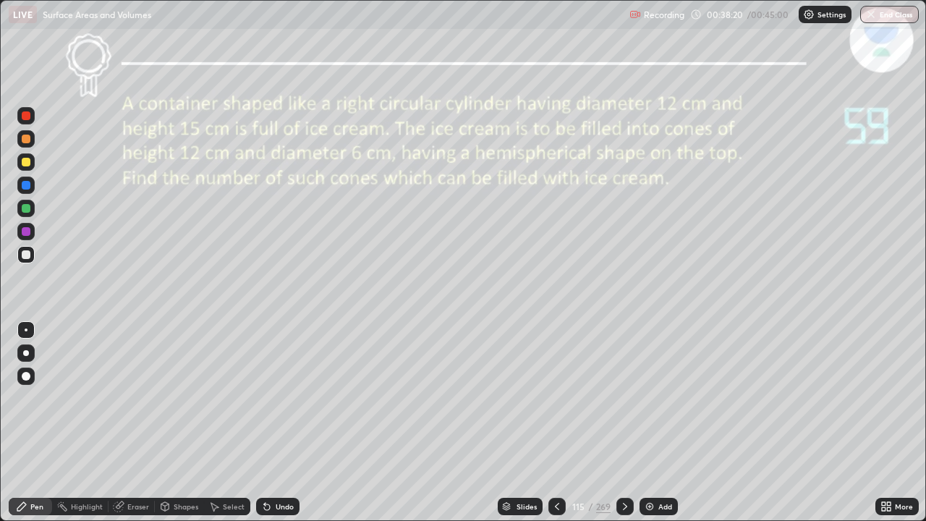
click at [619, 467] on icon at bounding box center [625, 507] width 12 height 12
click at [556, 467] on icon at bounding box center [557, 507] width 12 height 12
click at [622, 467] on icon at bounding box center [625, 507] width 12 height 12
click at [554, 467] on icon at bounding box center [557, 507] width 12 height 12
click at [520, 467] on div "Slides" at bounding box center [527, 506] width 20 height 7
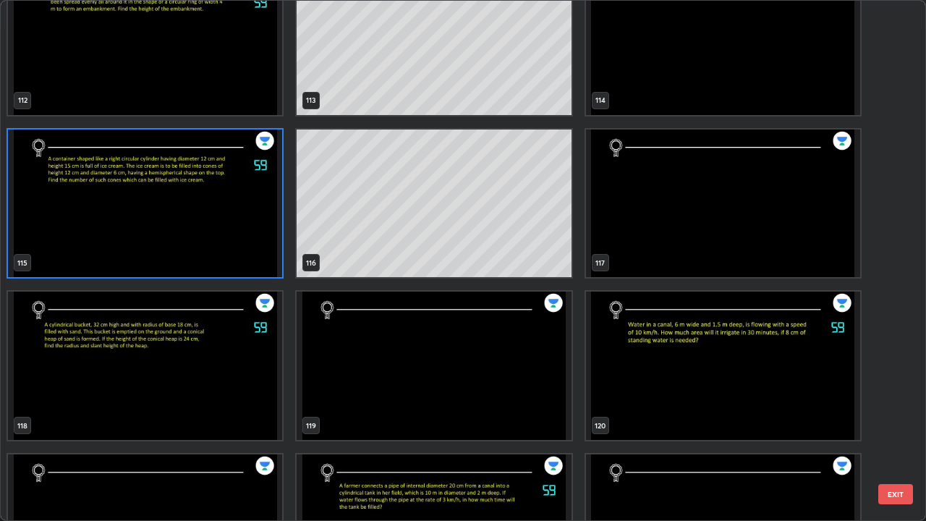
scroll to position [6058, 0]
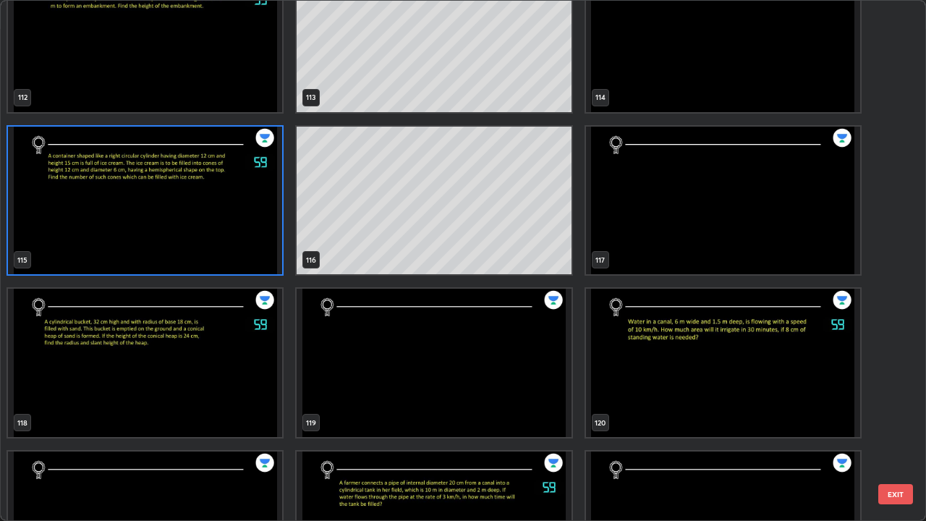
click at [96, 229] on img "grid" at bounding box center [145, 201] width 274 height 148
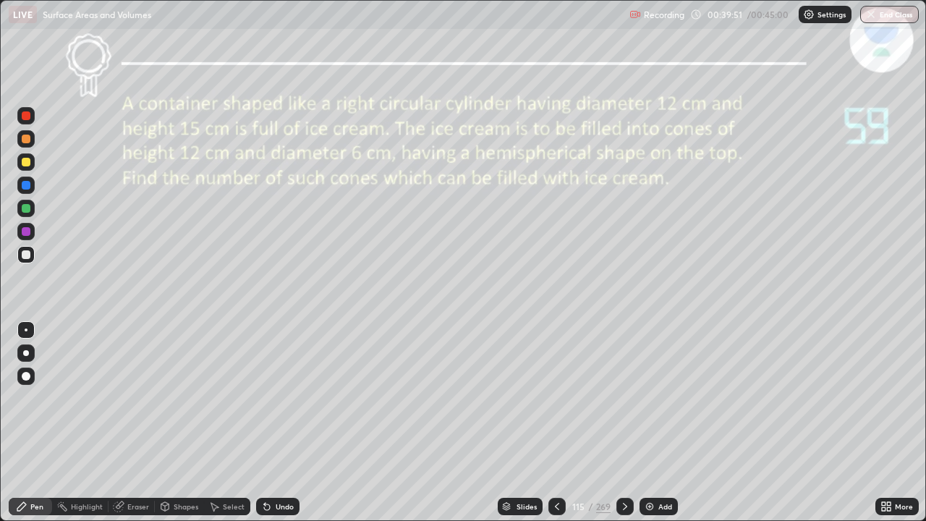
scroll to position [0, 0]
click at [505, 467] on icon at bounding box center [506, 508] width 7 height 2
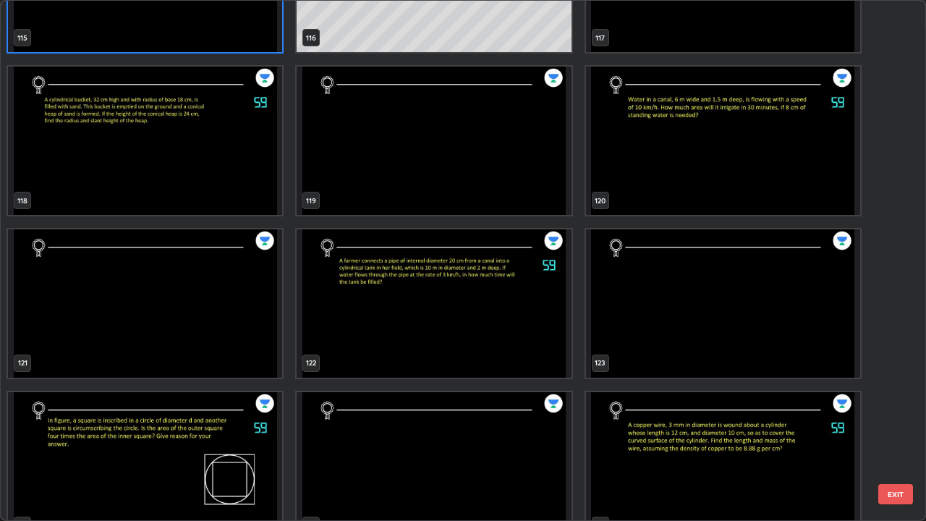
scroll to position [6284, 0]
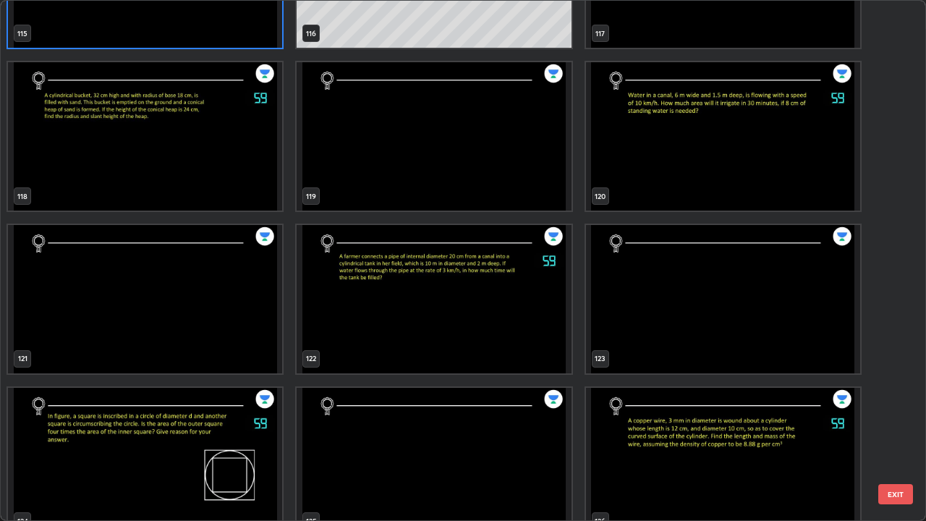
click at [335, 318] on img "grid" at bounding box center [434, 299] width 274 height 148
click at [339, 306] on img "grid" at bounding box center [434, 299] width 274 height 148
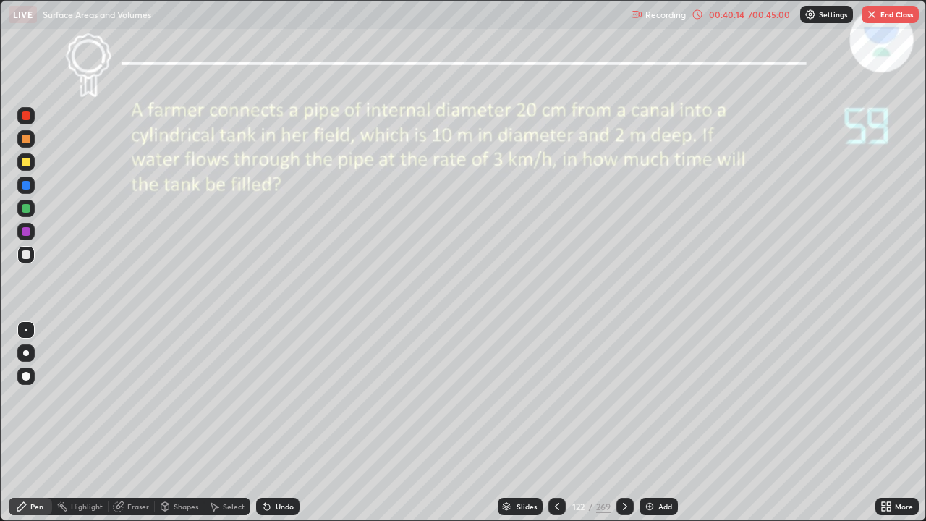
click at [527, 467] on div "Slides" at bounding box center [527, 506] width 20 height 7
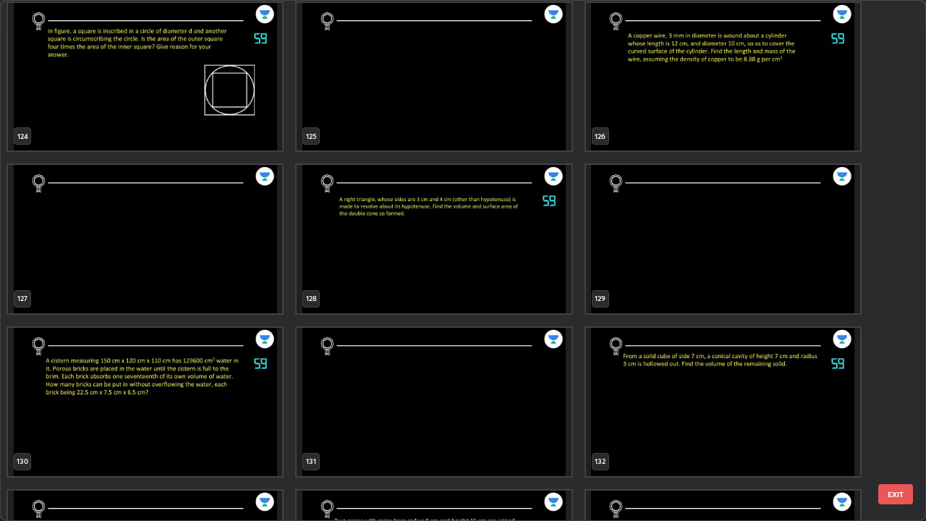
scroll to position [6712, 0]
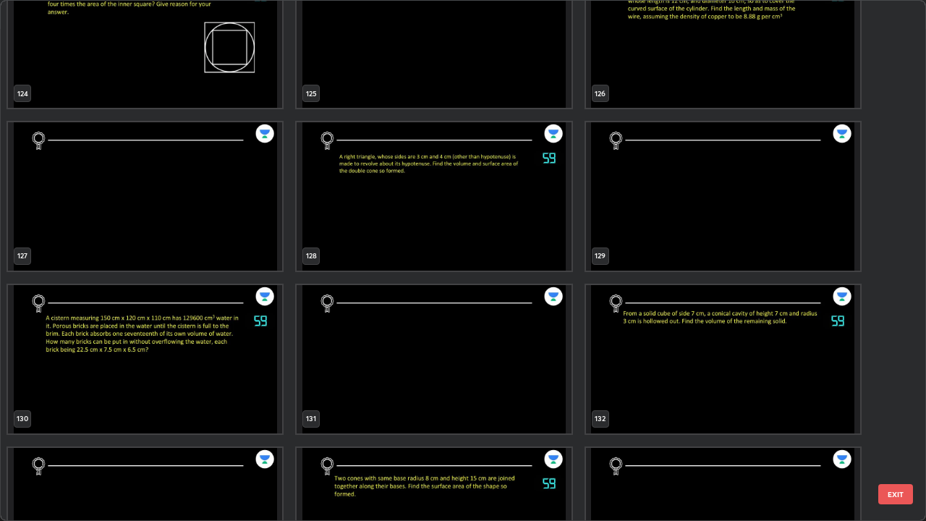
click at [530, 231] on img "grid" at bounding box center [434, 196] width 274 height 148
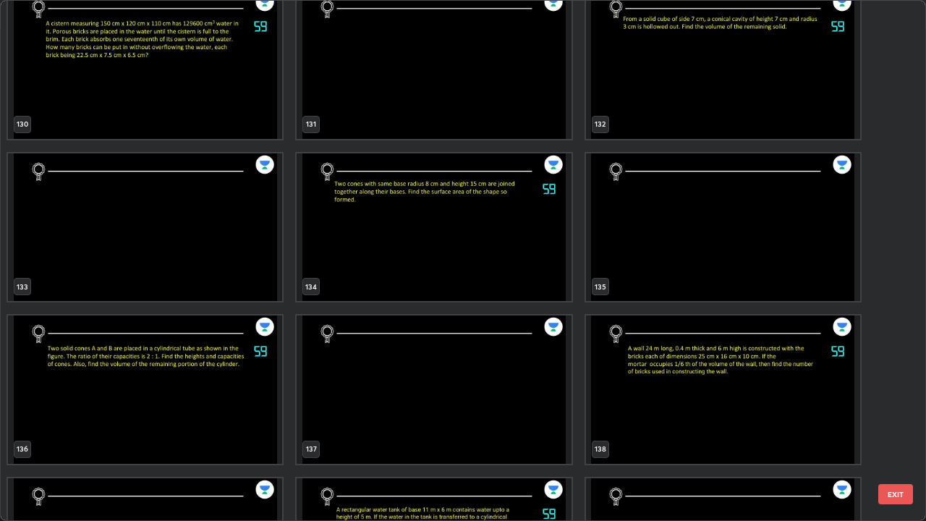
scroll to position [7030, 0]
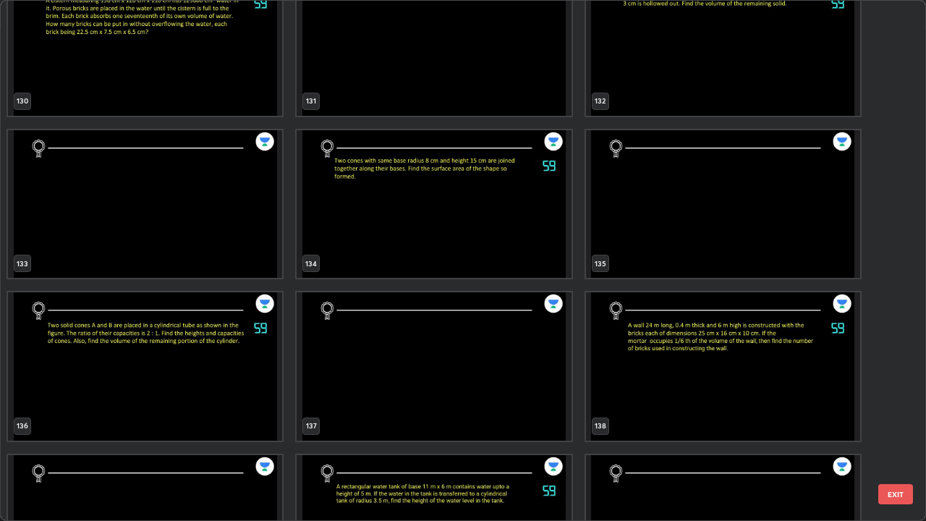
click at [784, 397] on img "grid" at bounding box center [723, 366] width 274 height 148
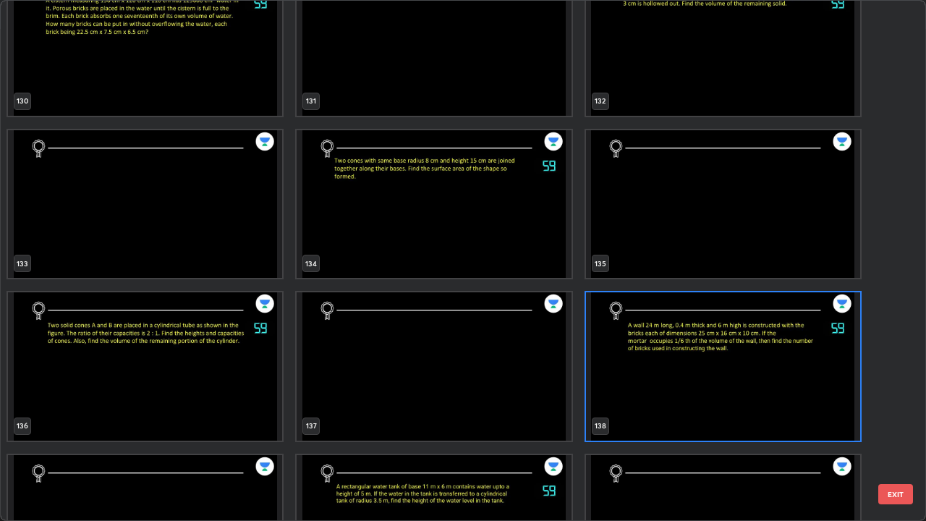
click at [790, 392] on img "grid" at bounding box center [723, 366] width 274 height 148
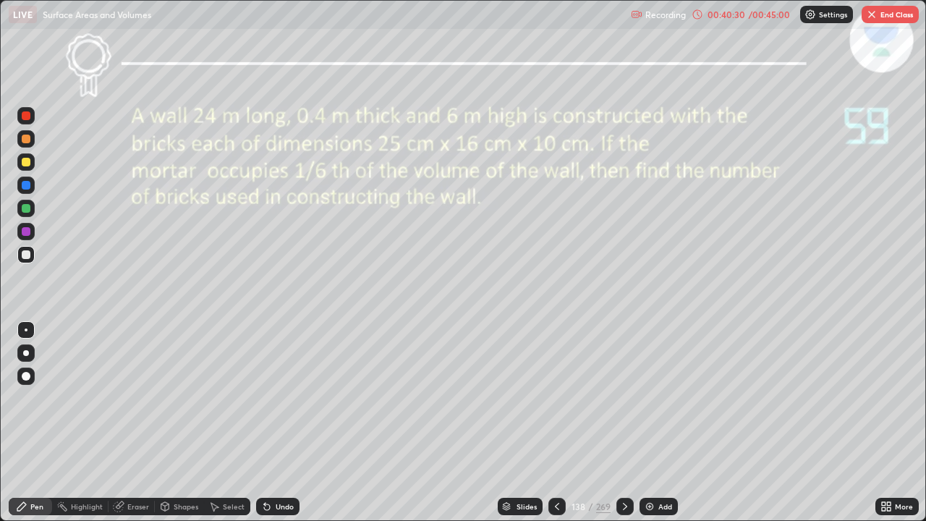
click at [888, 21] on button "End Class" at bounding box center [890, 14] width 57 height 17
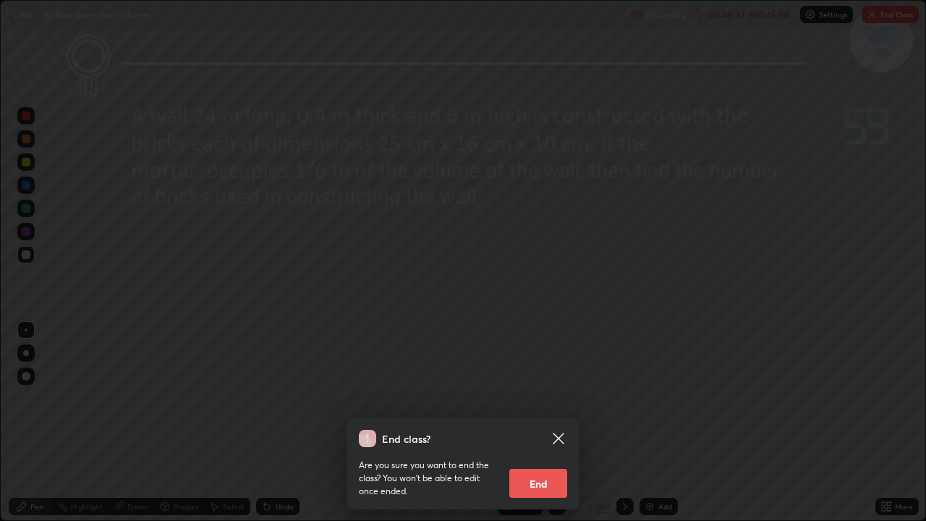
click at [546, 467] on button "End" at bounding box center [538, 483] width 58 height 29
